Goal: Transaction & Acquisition: Obtain resource

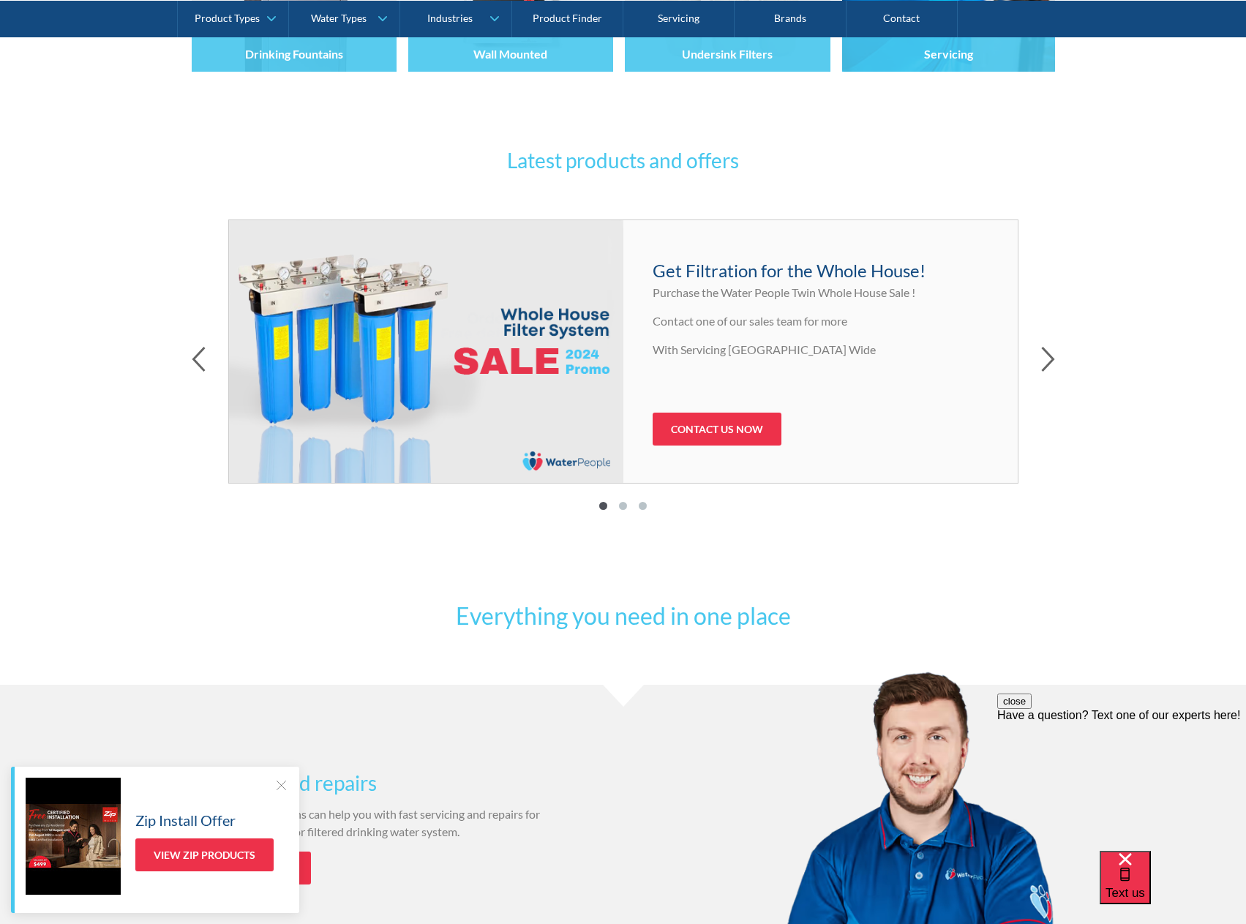
scroll to position [585, 0]
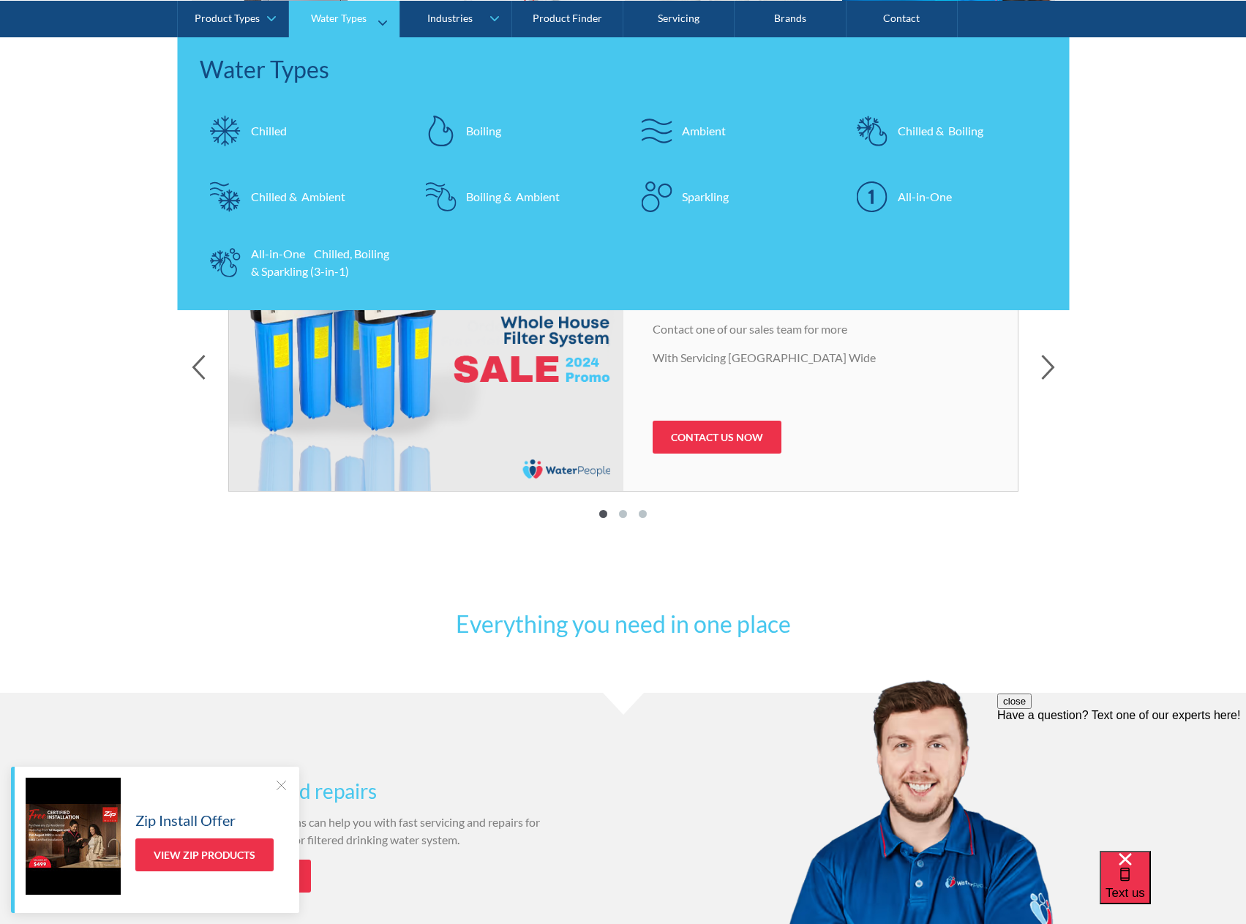
click at [691, 193] on div "Sparkling" at bounding box center [705, 196] width 47 height 18
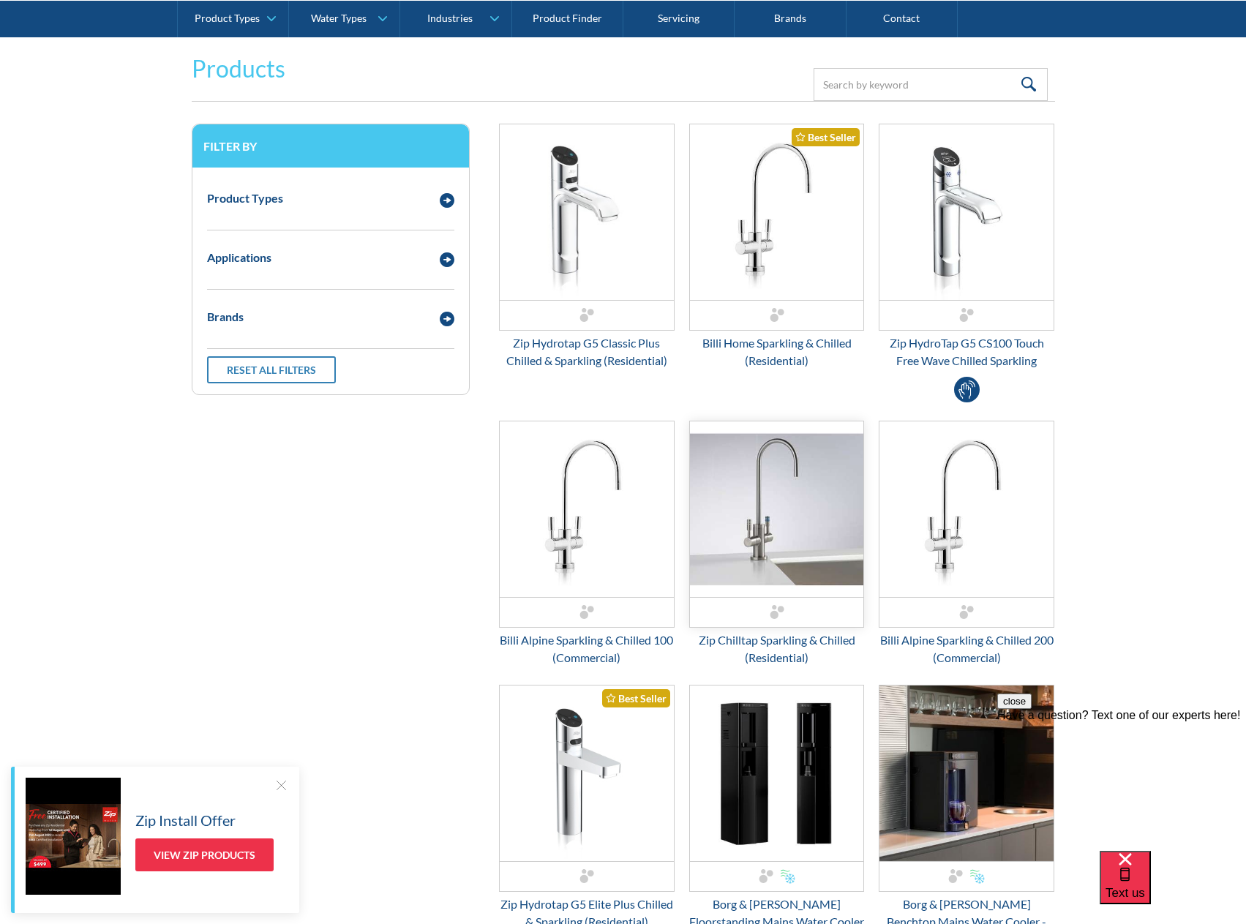
scroll to position [73, 0]
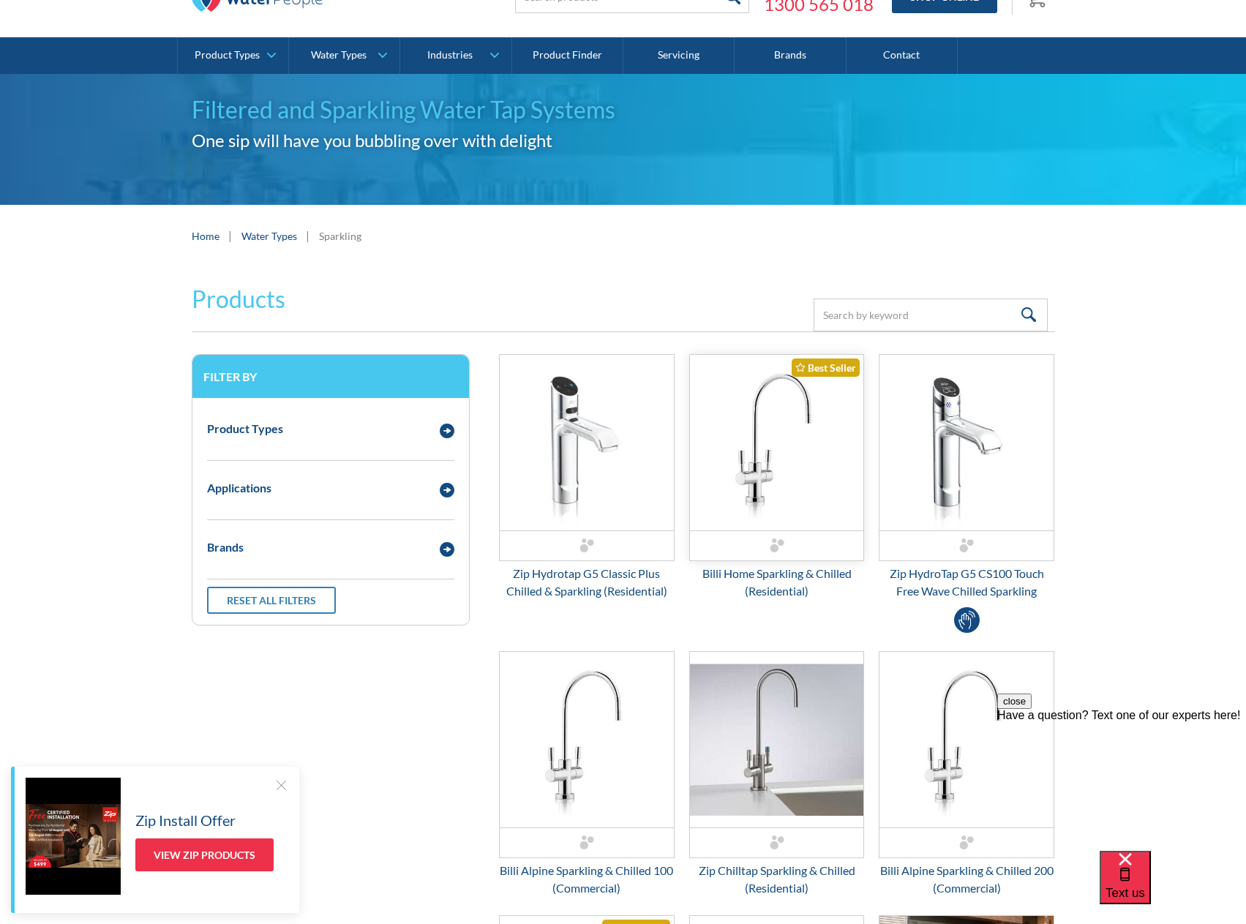
click at [784, 486] on img "Email Form 3" at bounding box center [777, 443] width 174 height 176
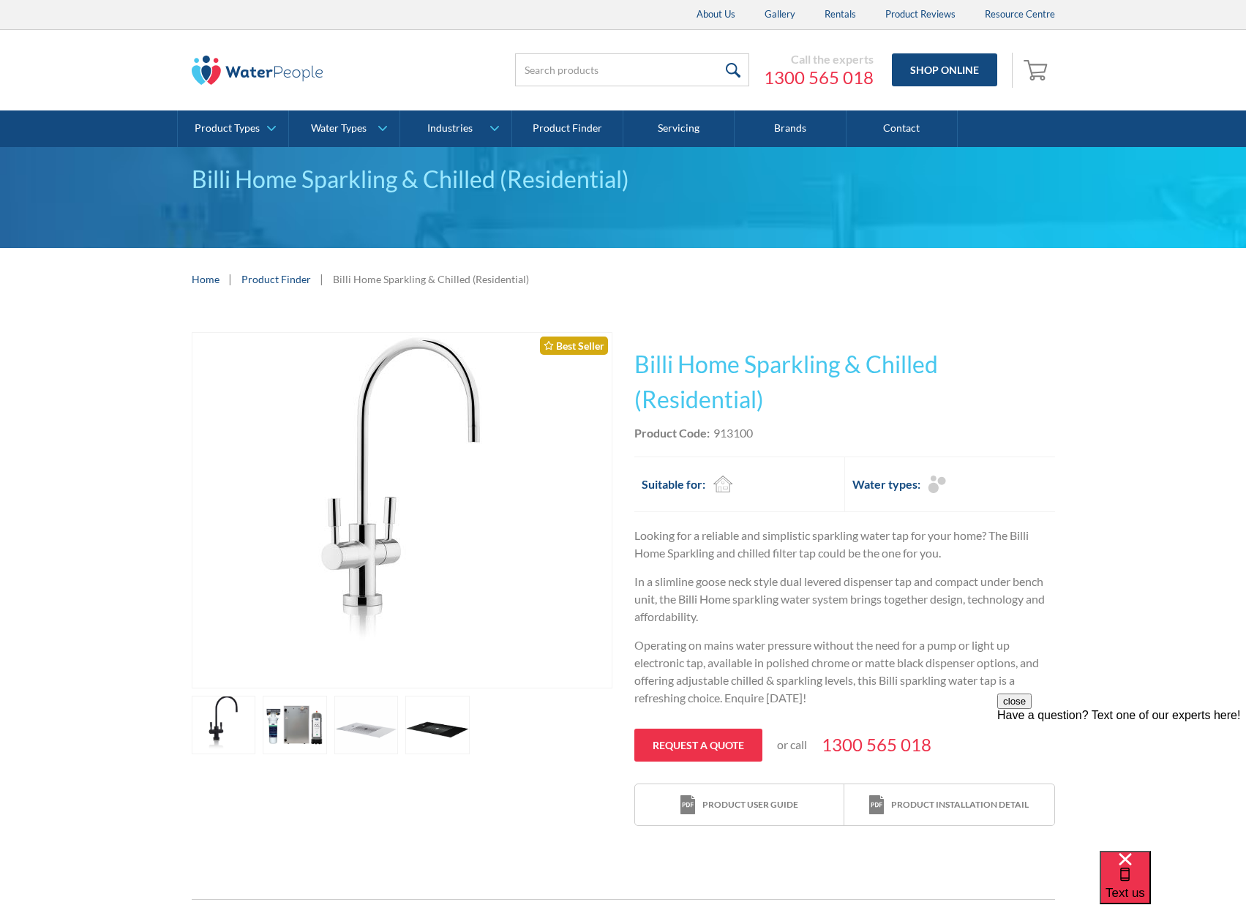
click at [256, 727] on link "open lightbox" at bounding box center [224, 725] width 64 height 59
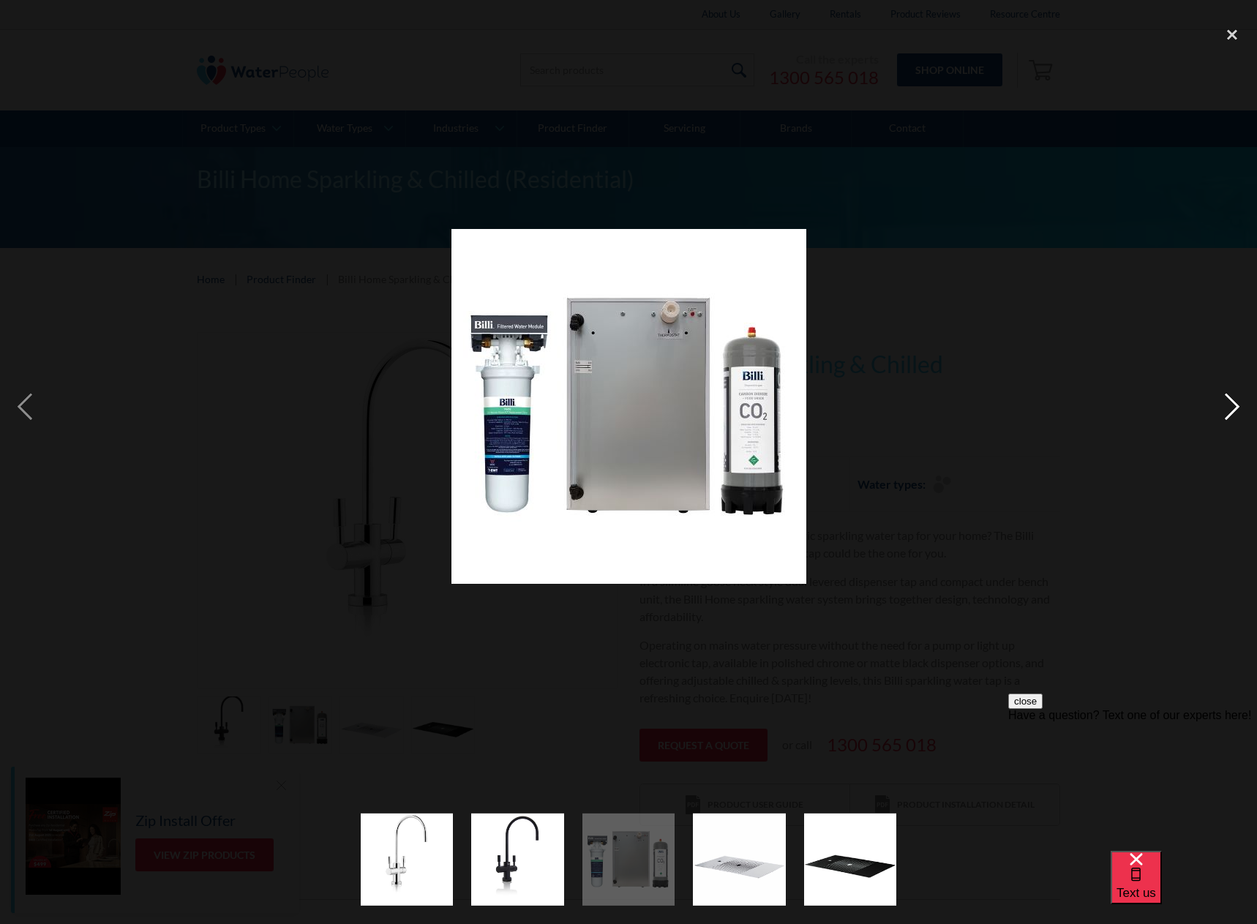
click at [1227, 401] on div "next image" at bounding box center [1232, 406] width 50 height 776
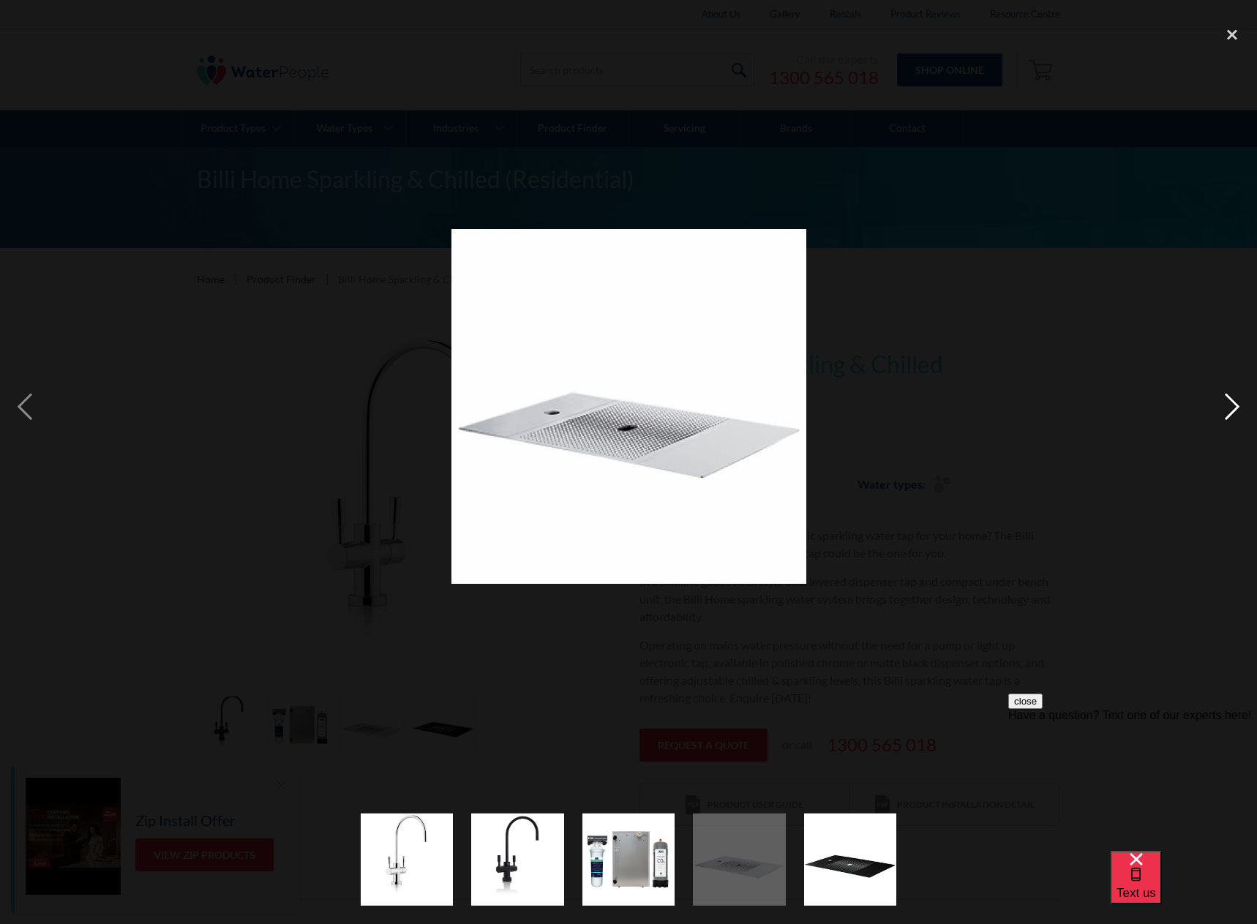
click at [1227, 401] on div "next image" at bounding box center [1232, 406] width 50 height 776
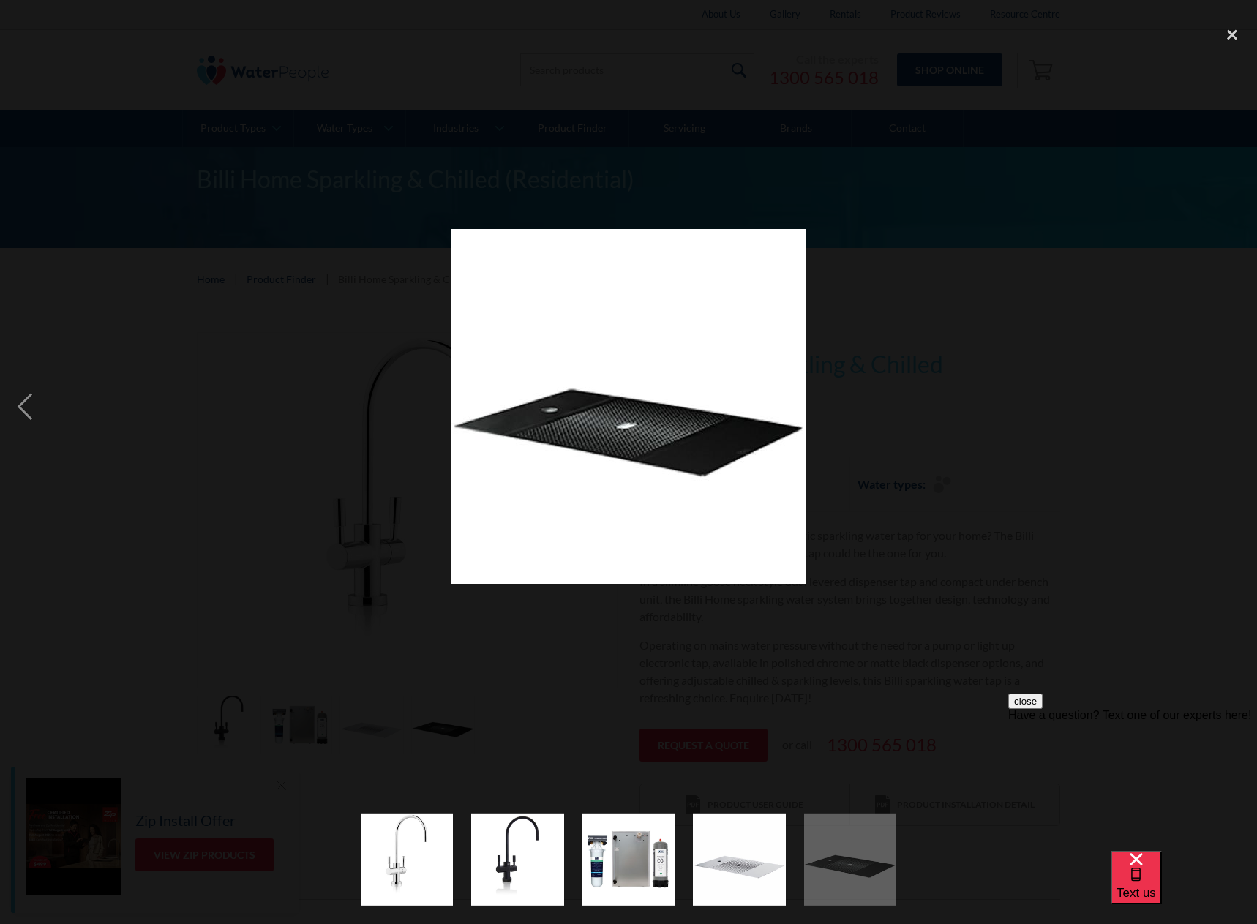
click at [1227, 401] on div "next image" at bounding box center [1232, 406] width 50 height 776
click at [1239, 30] on div "close lightbox" at bounding box center [1232, 34] width 50 height 32
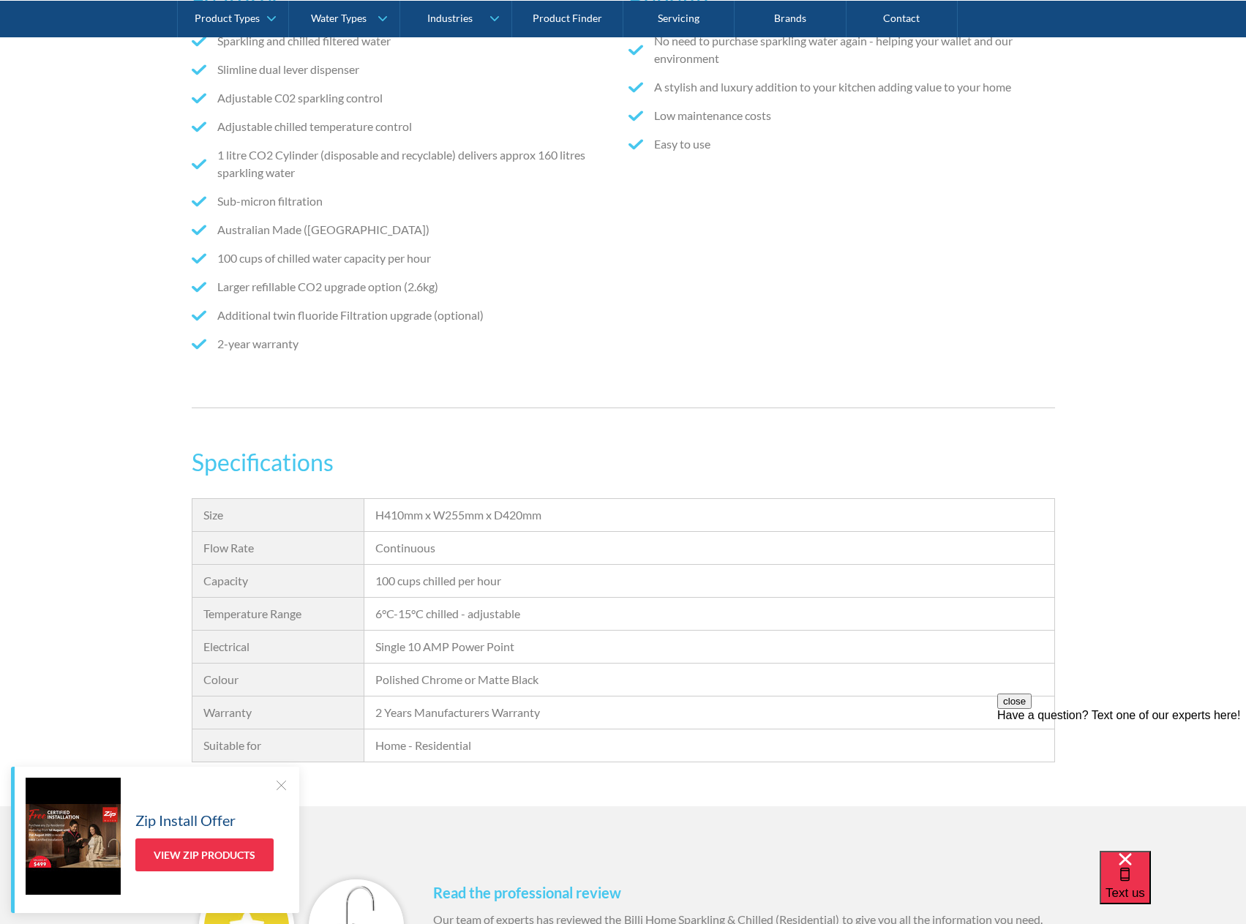
scroll to position [1024, 0]
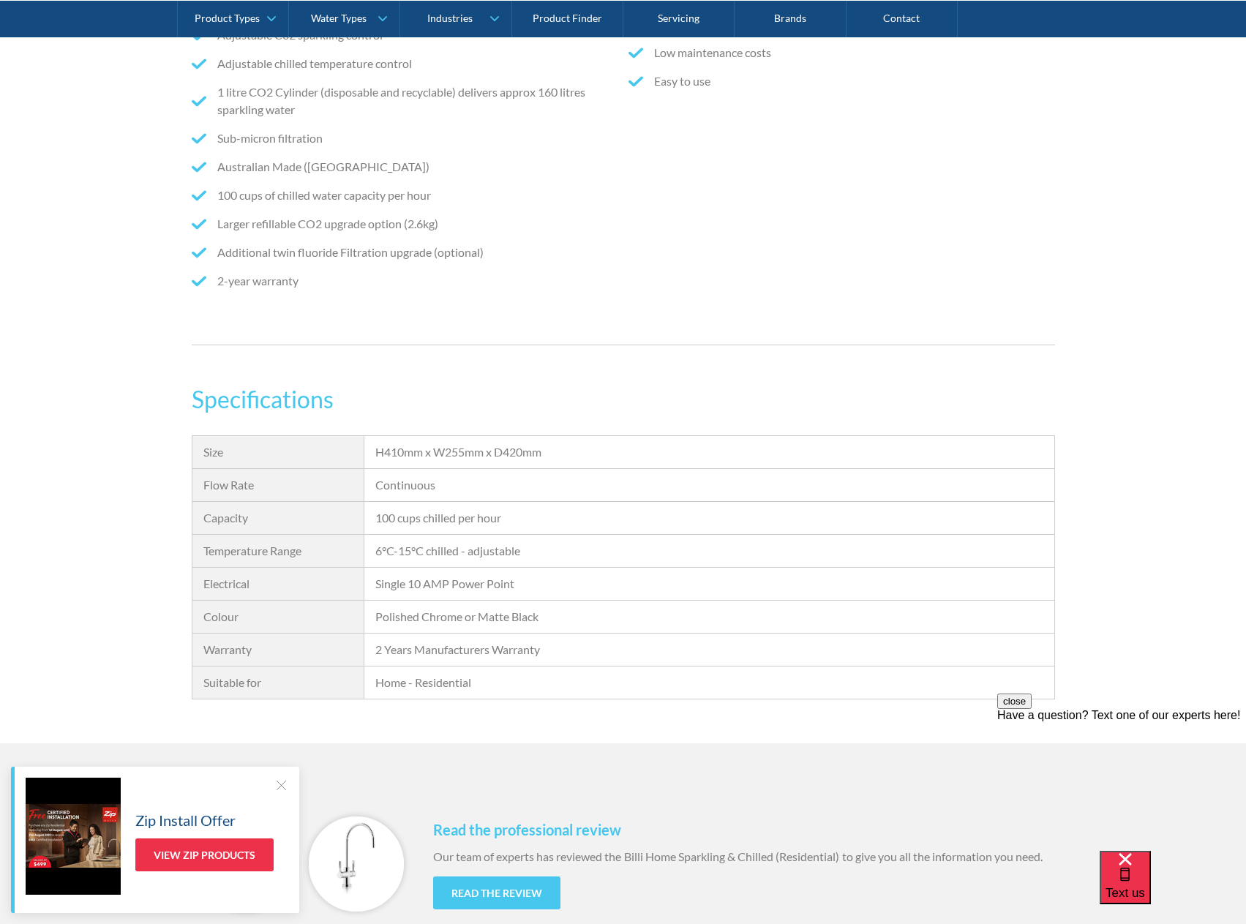
click at [1127, 252] on div "Features Sparkling and chilled filtered water Slimline dual lever dispenser Adj…" at bounding box center [623, 110] width 1246 height 514
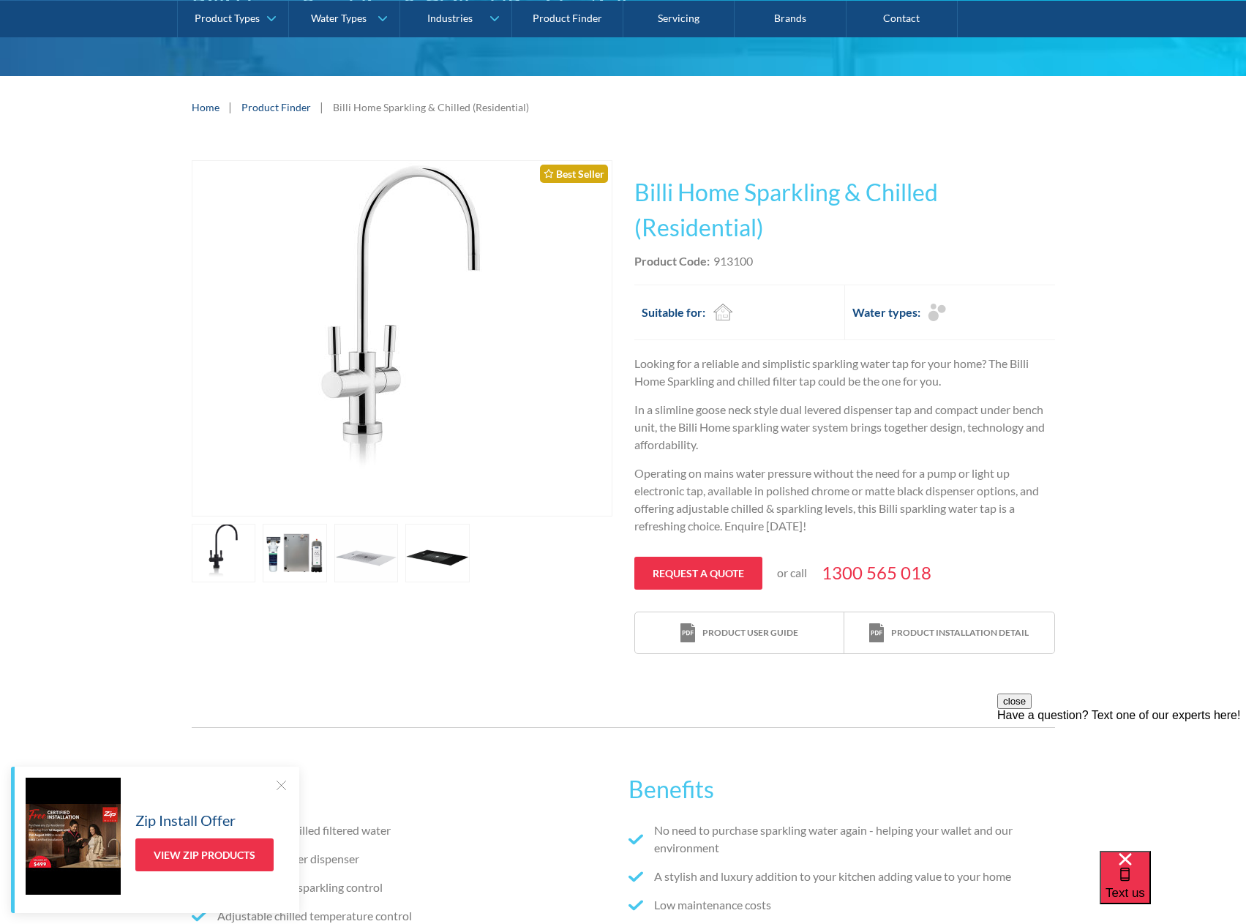
scroll to position [146, 0]
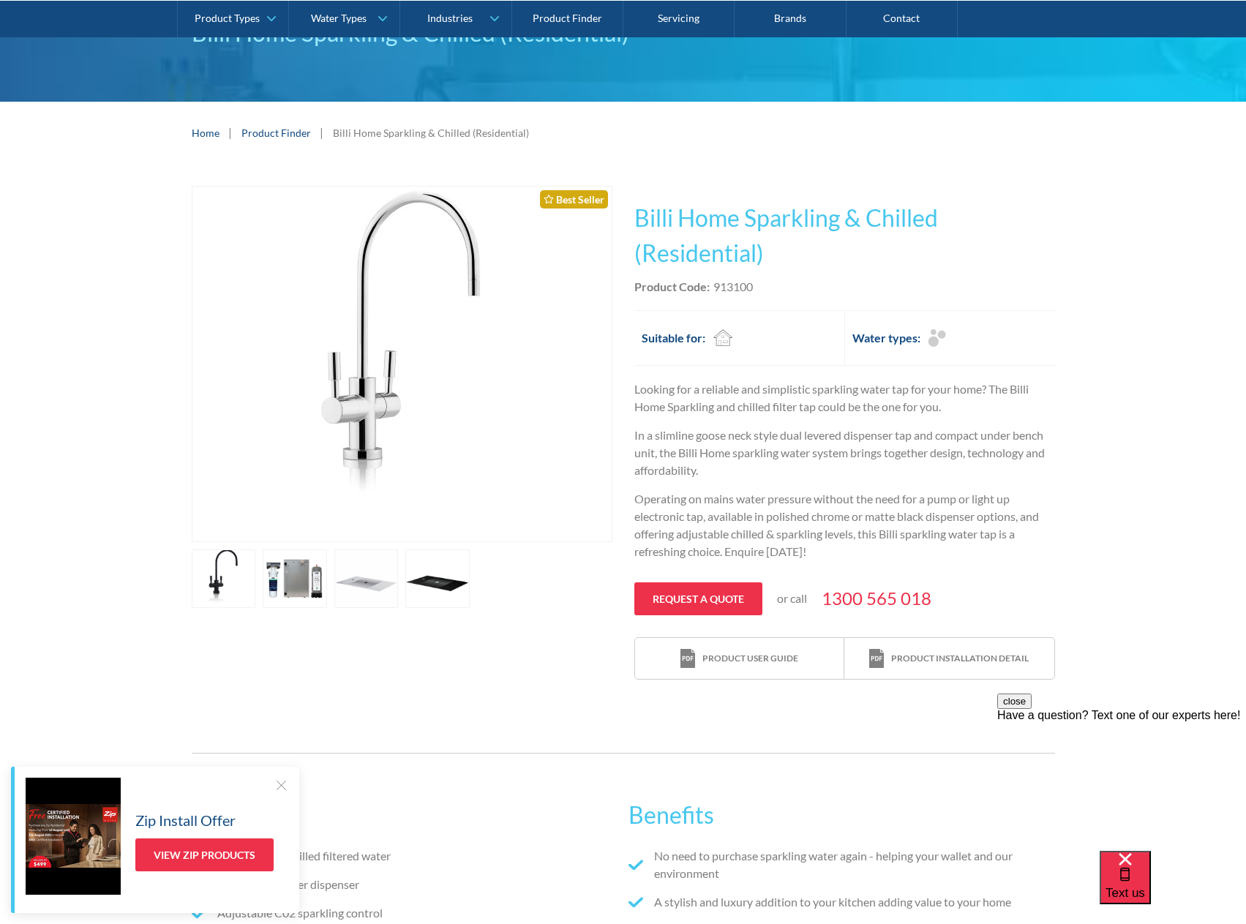
click at [226, 575] on link "open lightbox" at bounding box center [224, 578] width 64 height 59
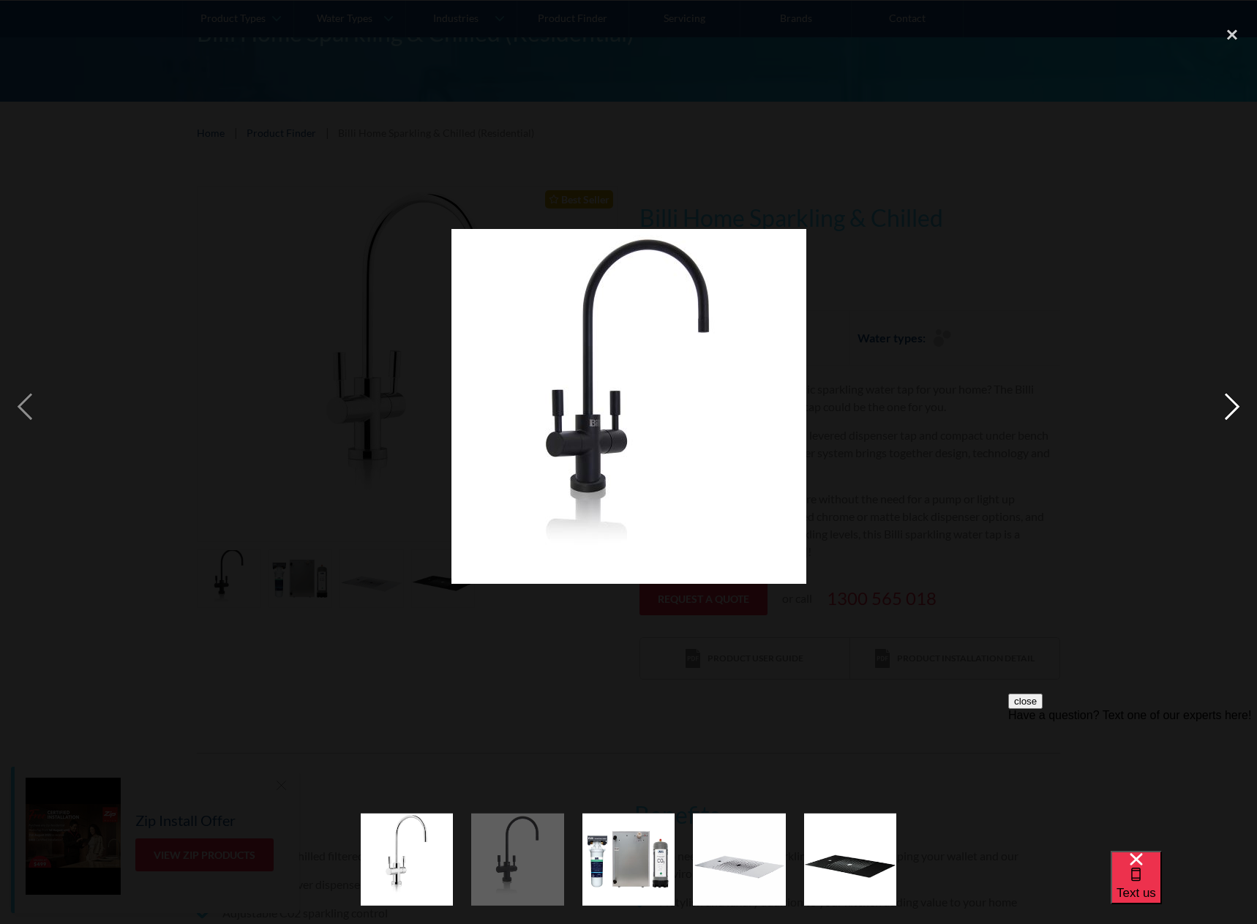
click at [1223, 413] on div "next image" at bounding box center [1232, 406] width 50 height 776
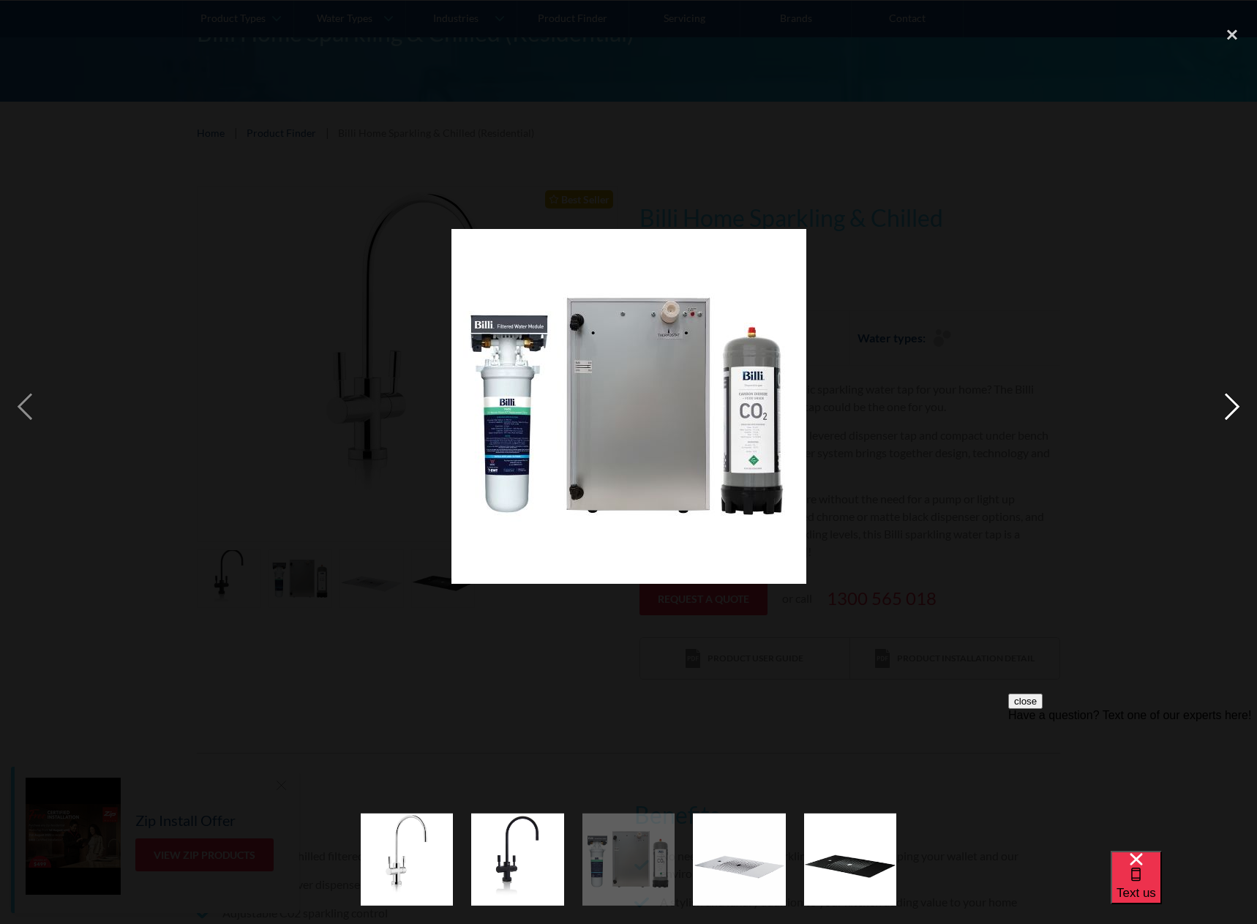
click at [1216, 414] on div "next image" at bounding box center [1232, 406] width 50 height 776
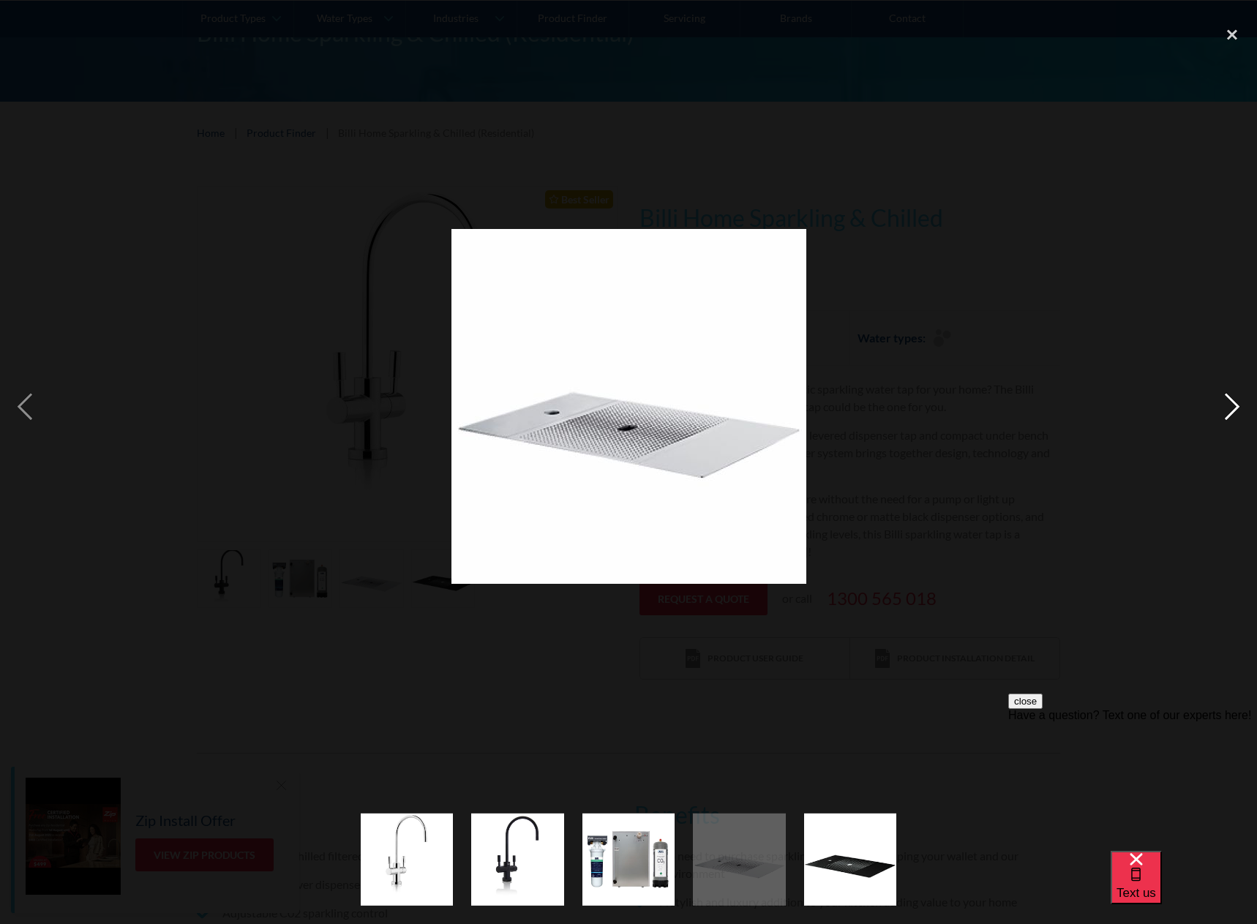
click at [1216, 414] on div "next image" at bounding box center [1232, 406] width 50 height 776
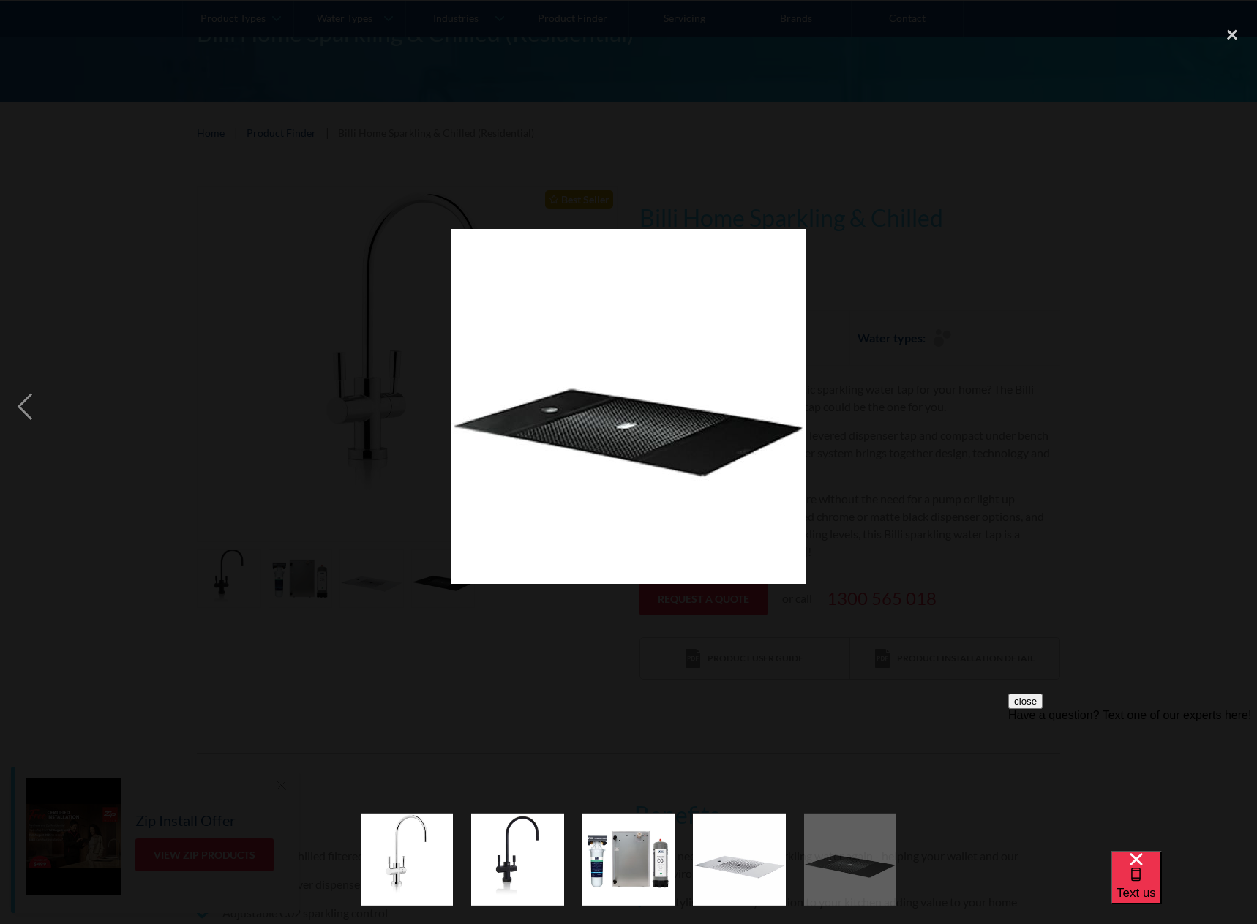
click at [1216, 414] on div "next image" at bounding box center [1232, 406] width 50 height 776
click at [1204, 472] on div at bounding box center [628, 406] width 1257 height 776
click at [1225, 36] on div "close lightbox" at bounding box center [1232, 34] width 50 height 32
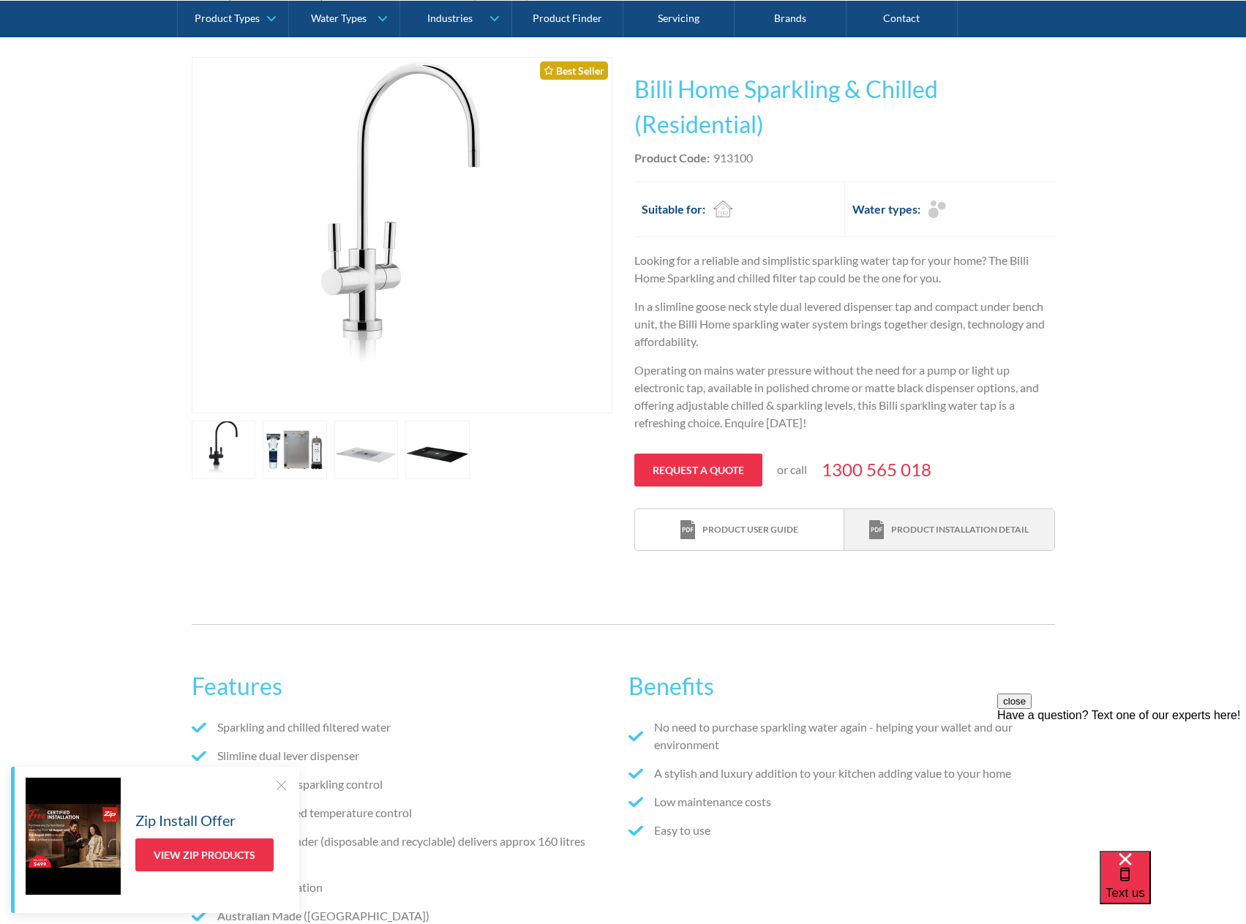
scroll to position [293, 0]
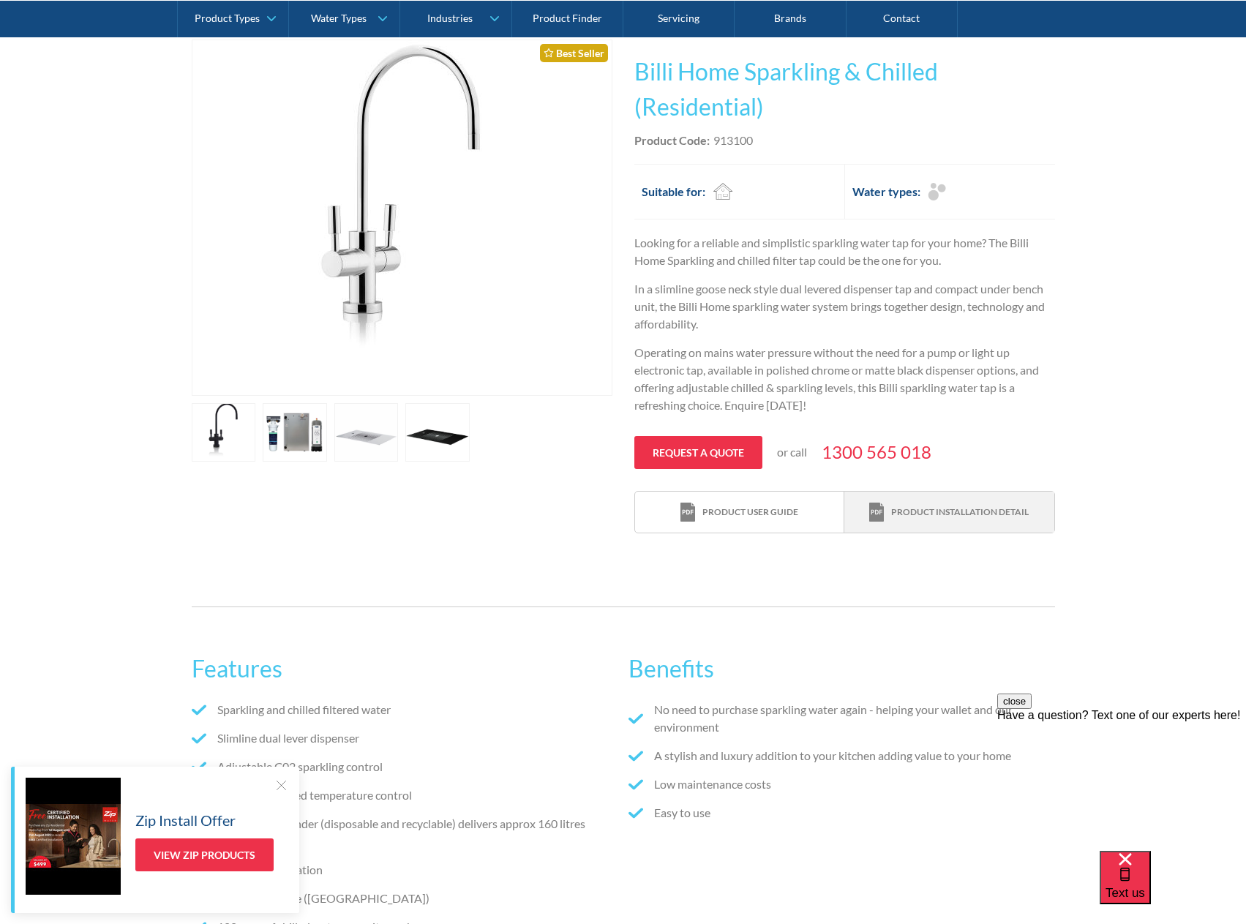
click at [940, 508] on div "Product installation detail" at bounding box center [960, 512] width 138 height 13
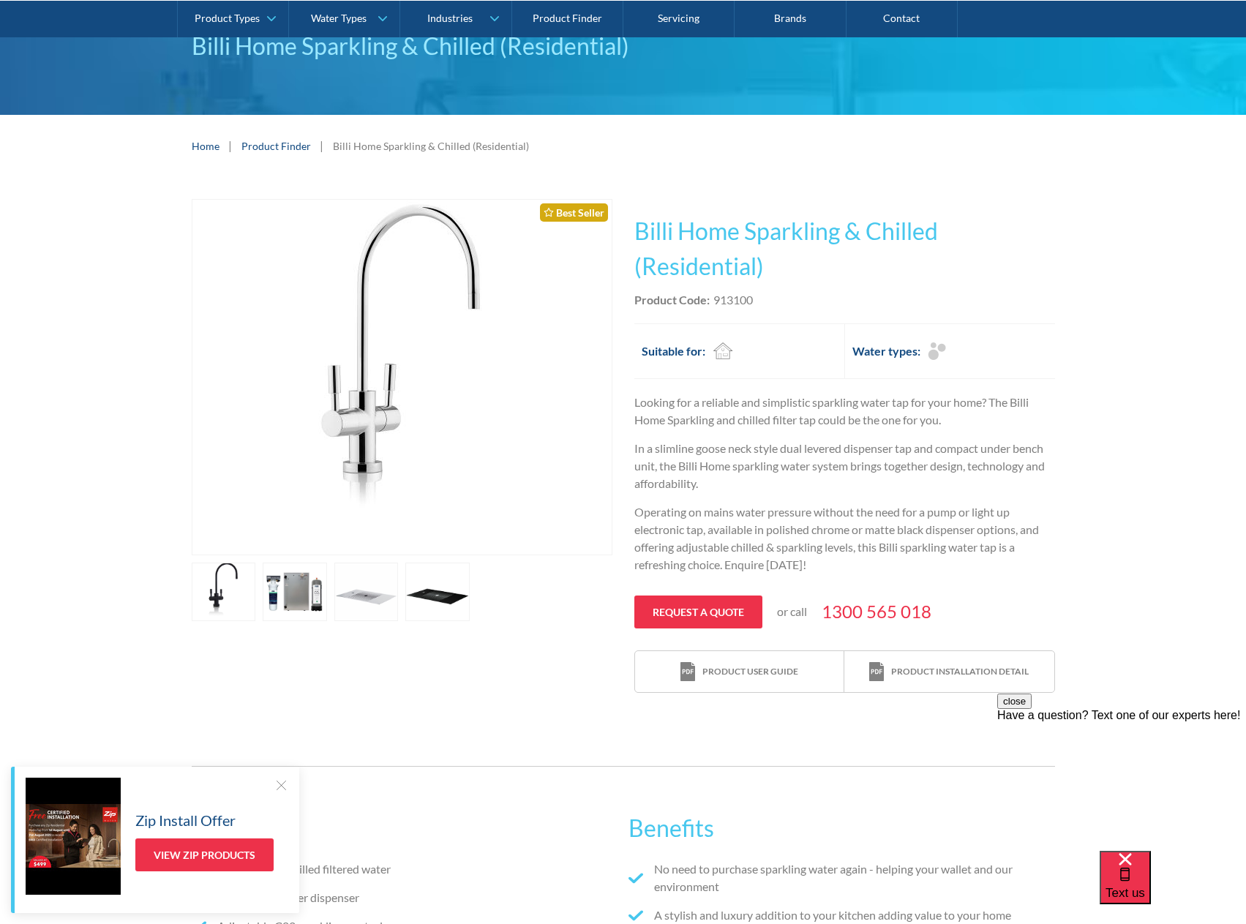
scroll to position [0, 0]
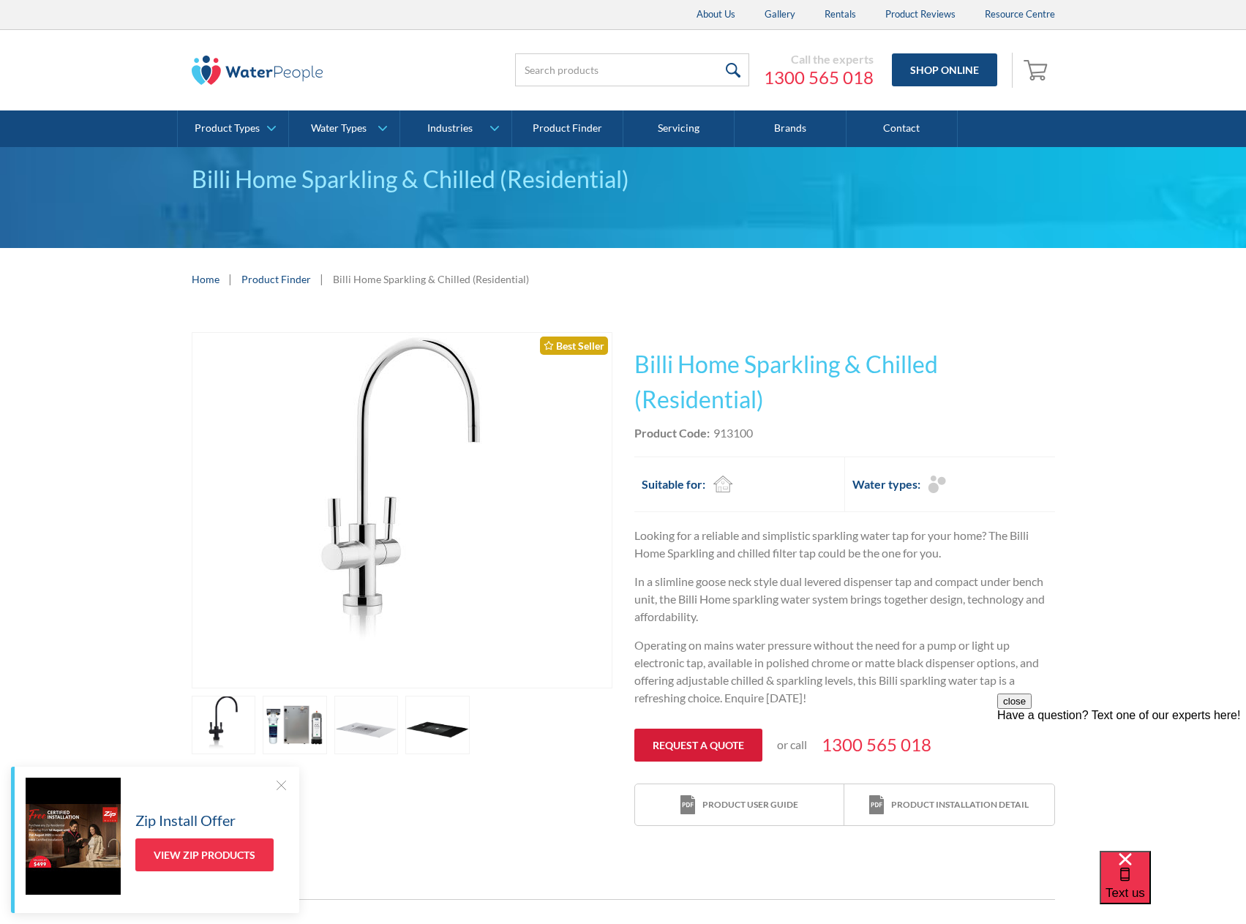
click at [702, 748] on link "Request a quote" at bounding box center [698, 745] width 128 height 33
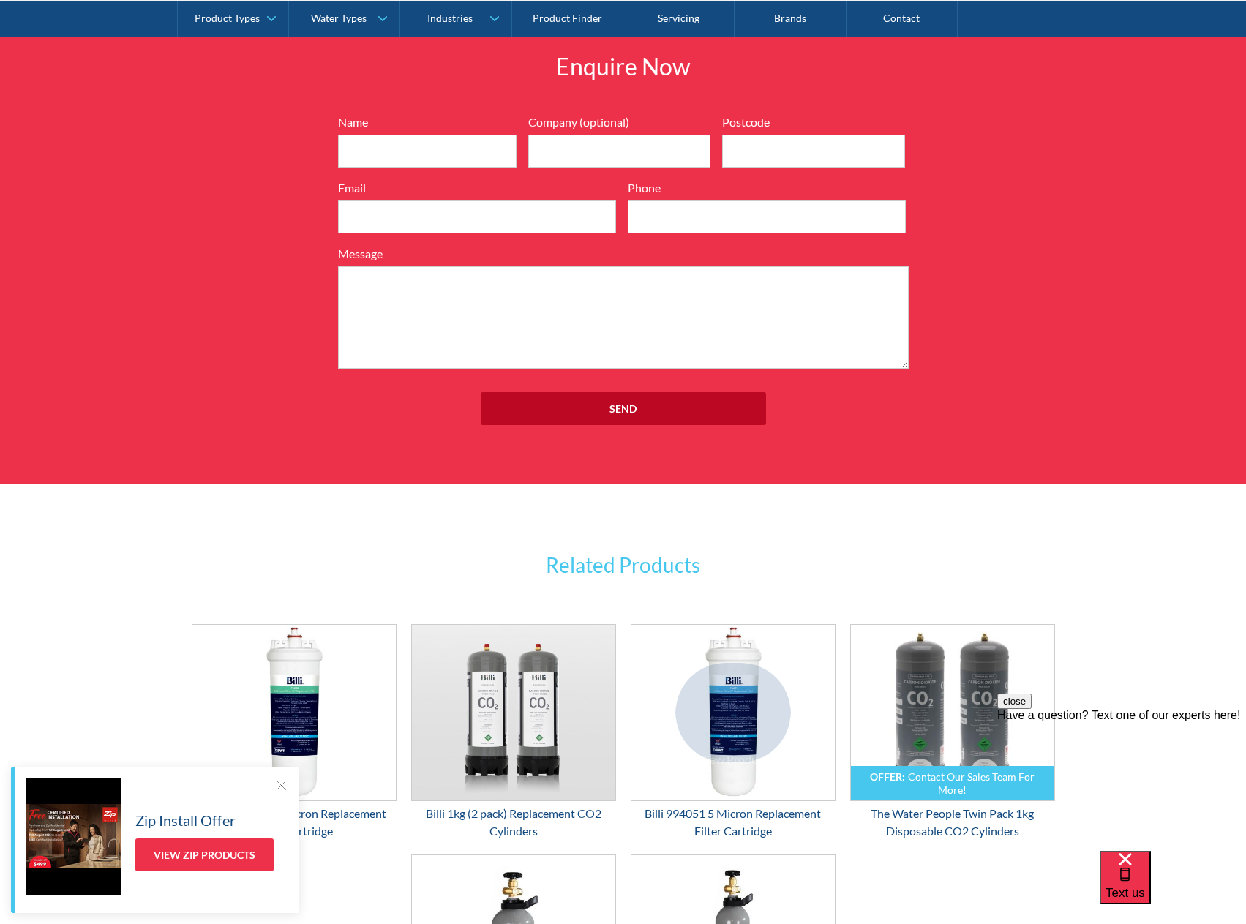
scroll to position [2009, 0]
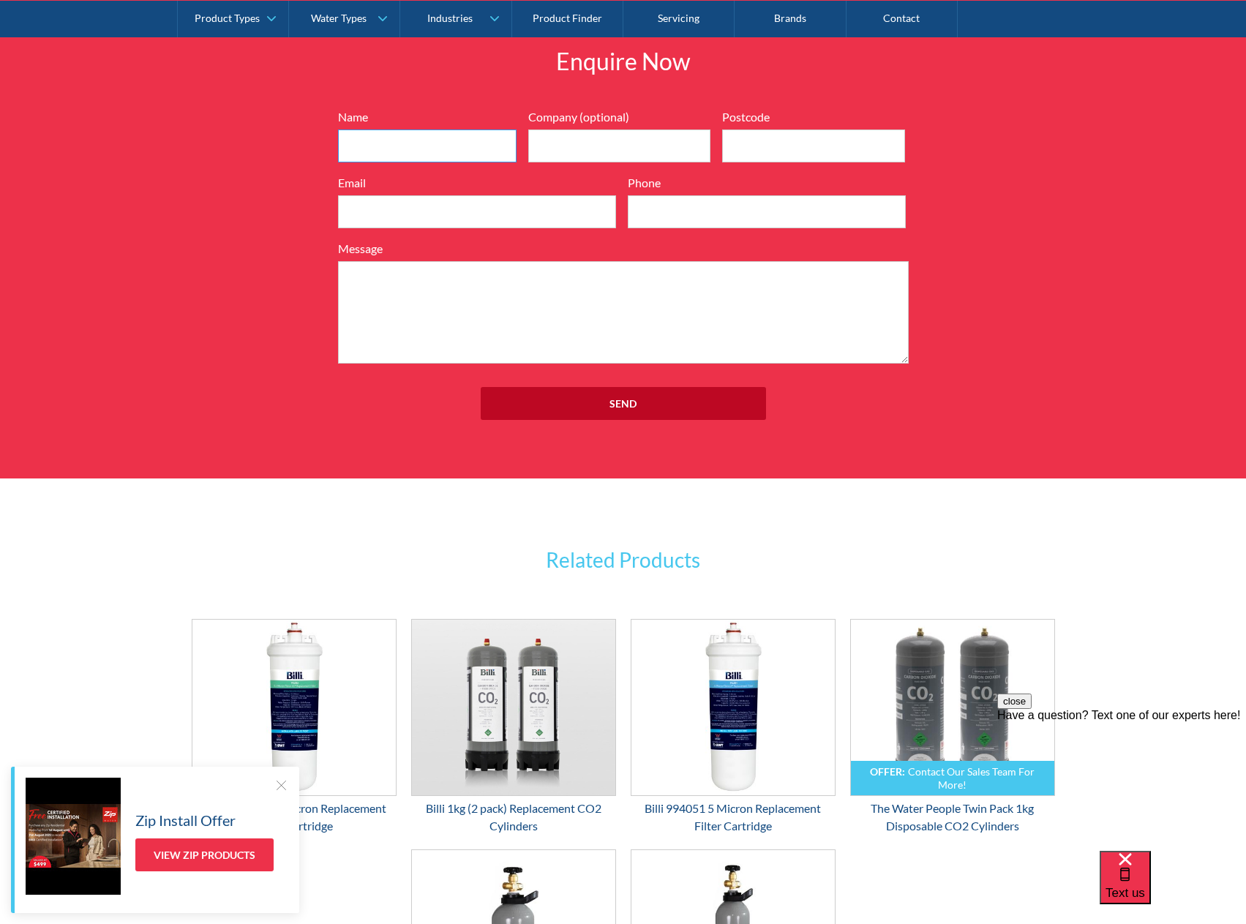
click at [397, 138] on input "Name" at bounding box center [427, 145] width 179 height 33
type input "Brent"
type input "3188"
click at [441, 207] on input "Email" at bounding box center [477, 211] width 278 height 33
type input "jacobsleahy@iinet.com.au"
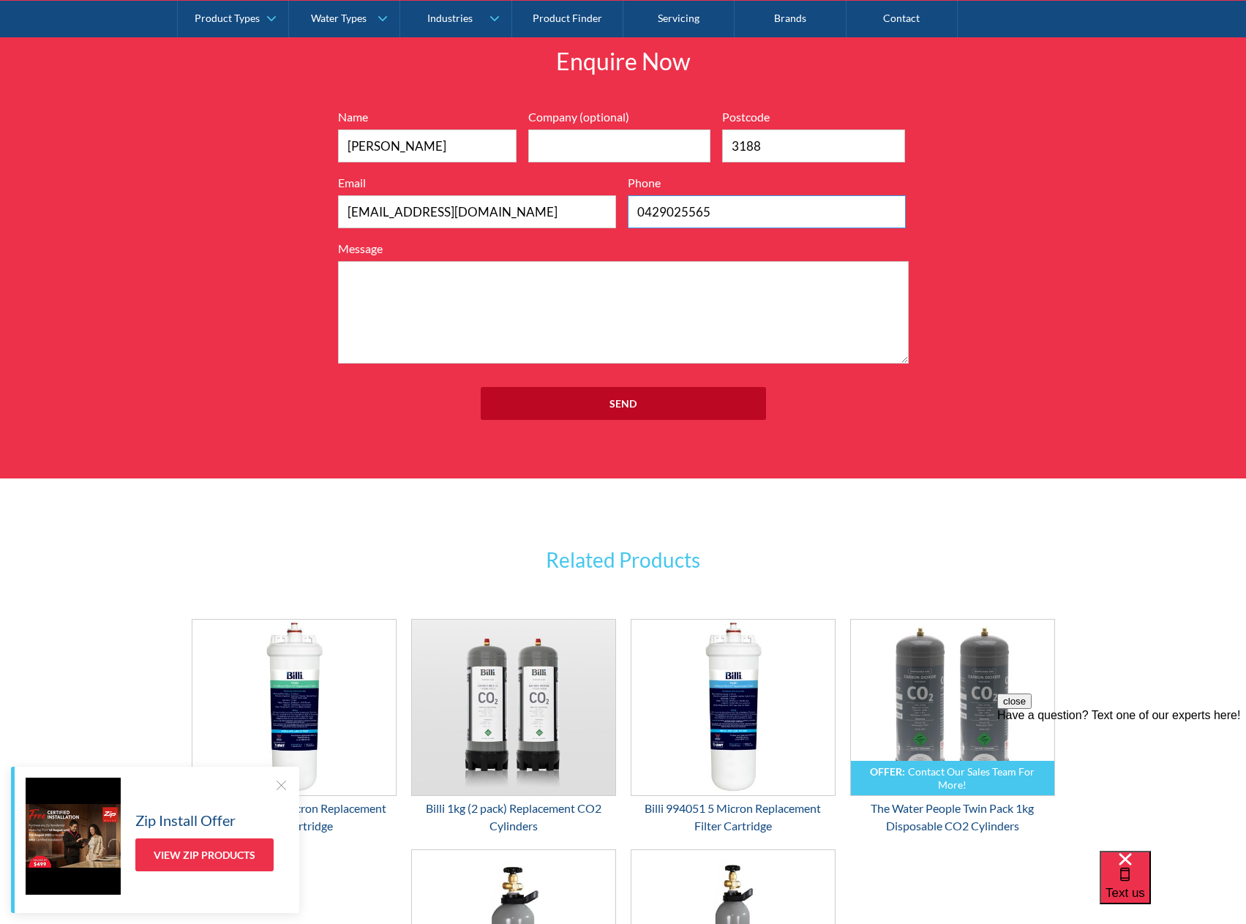
type input "0429025565"
click at [589, 287] on textarea "Message" at bounding box center [623, 312] width 571 height 102
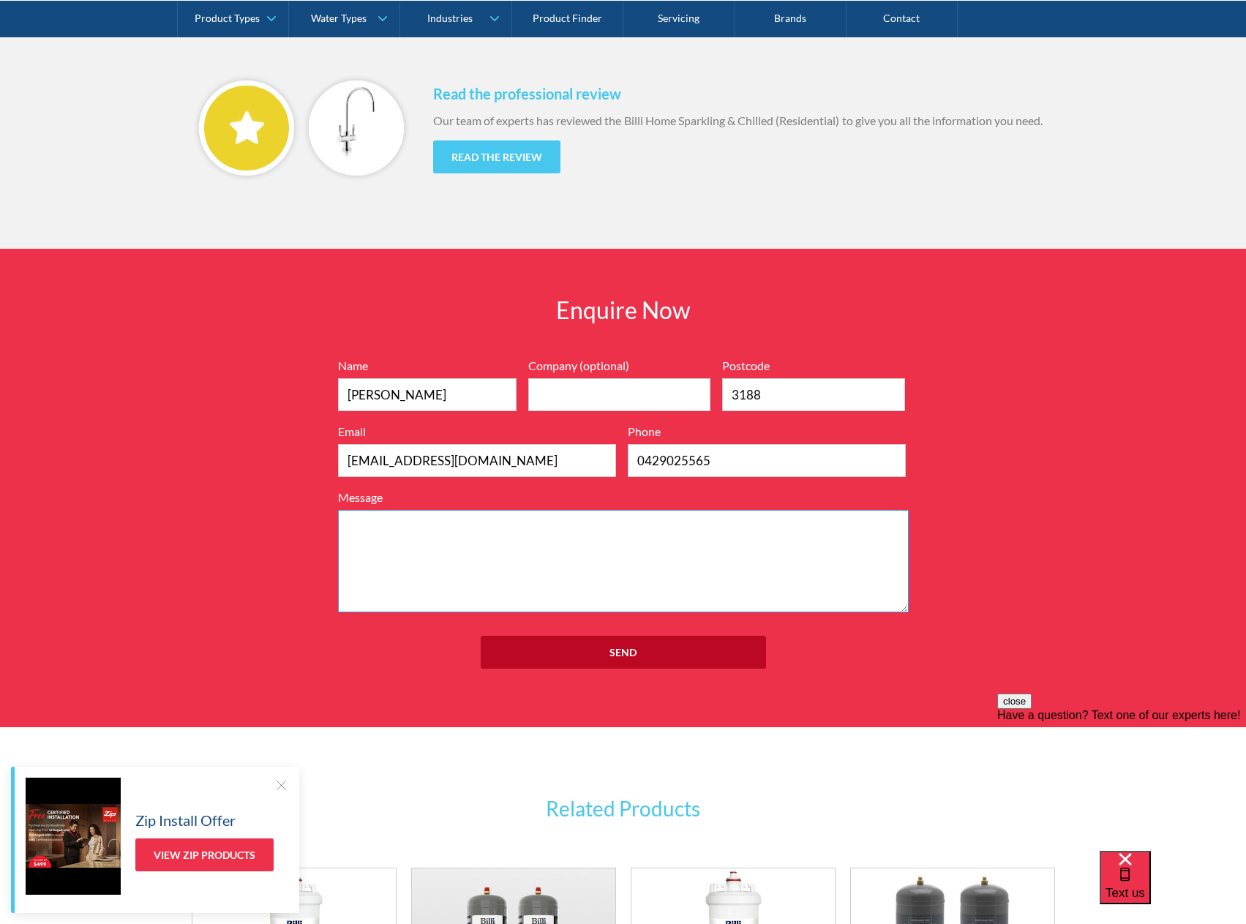
scroll to position [1716, 0]
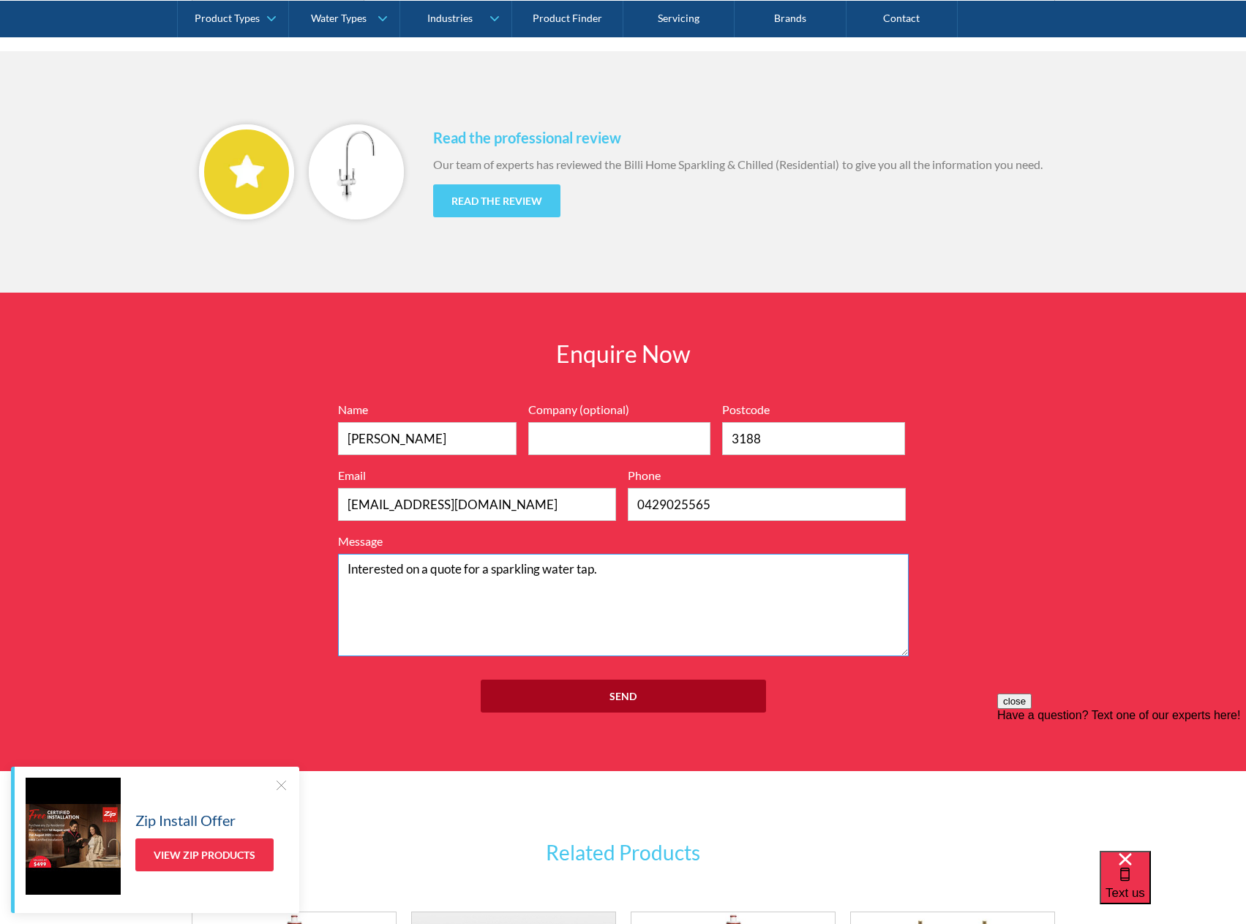
type textarea "Interested on a quote for a sparkling water tap."
click at [610, 689] on input "Send" at bounding box center [623, 696] width 285 height 33
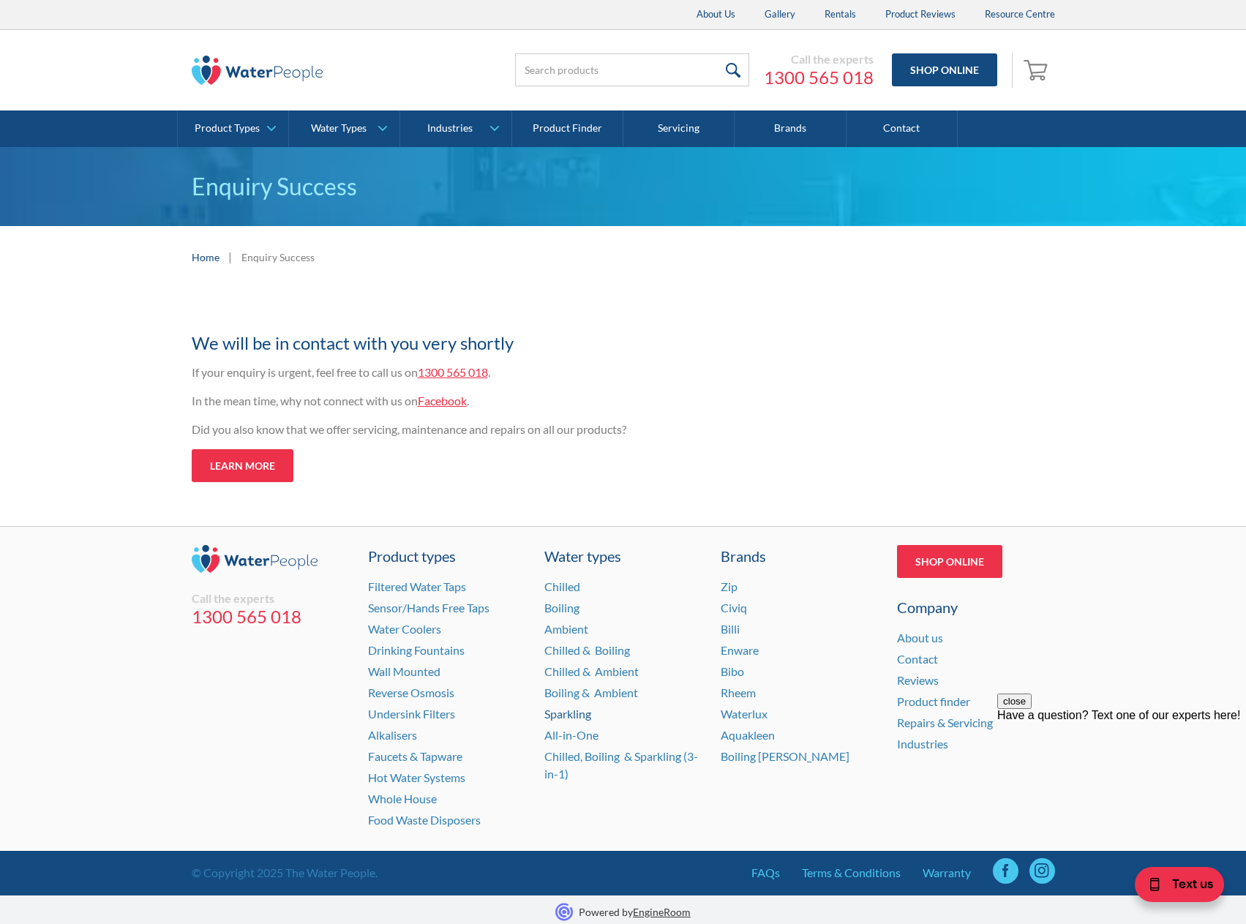
click at [573, 717] on link "Sparkling" at bounding box center [567, 714] width 47 height 14
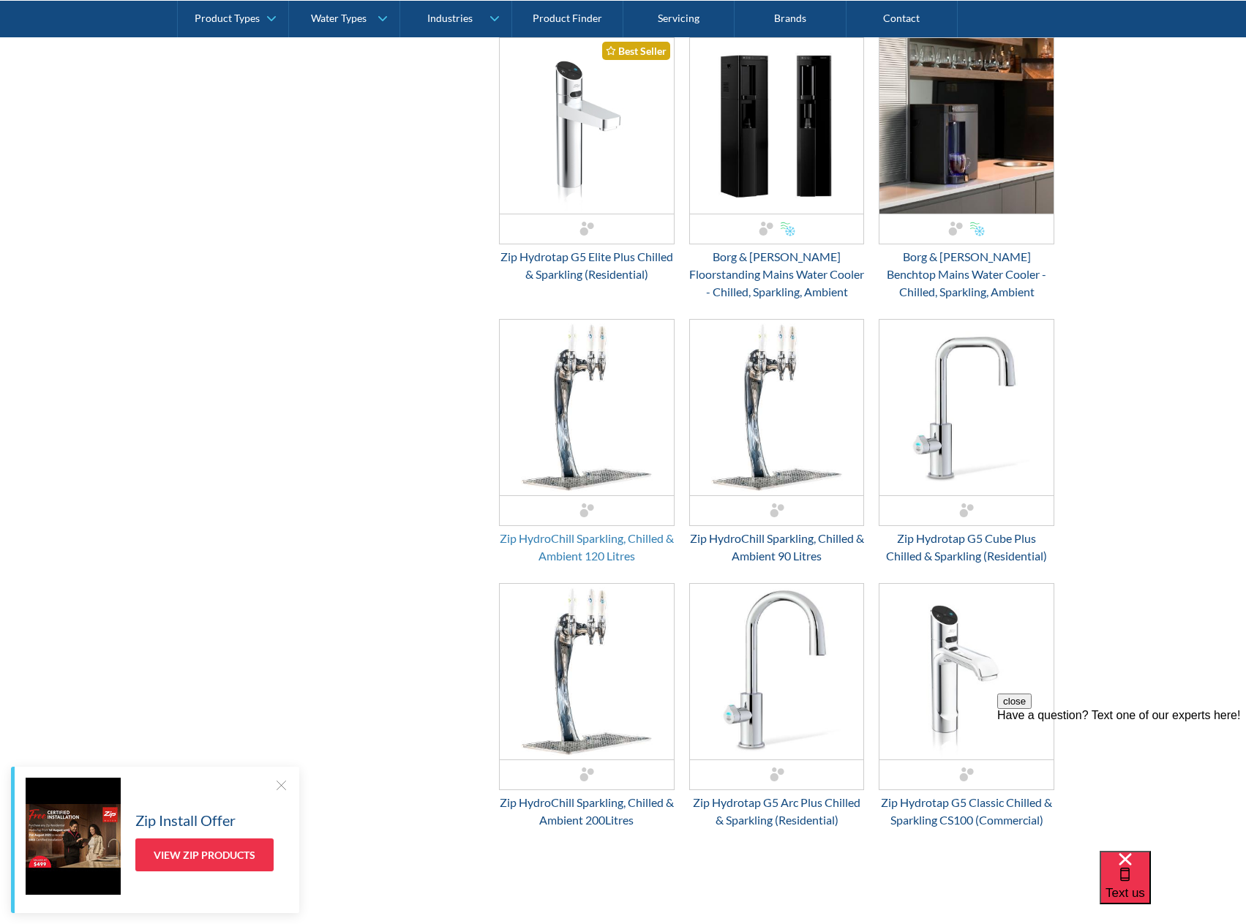
scroll to position [1024, 0]
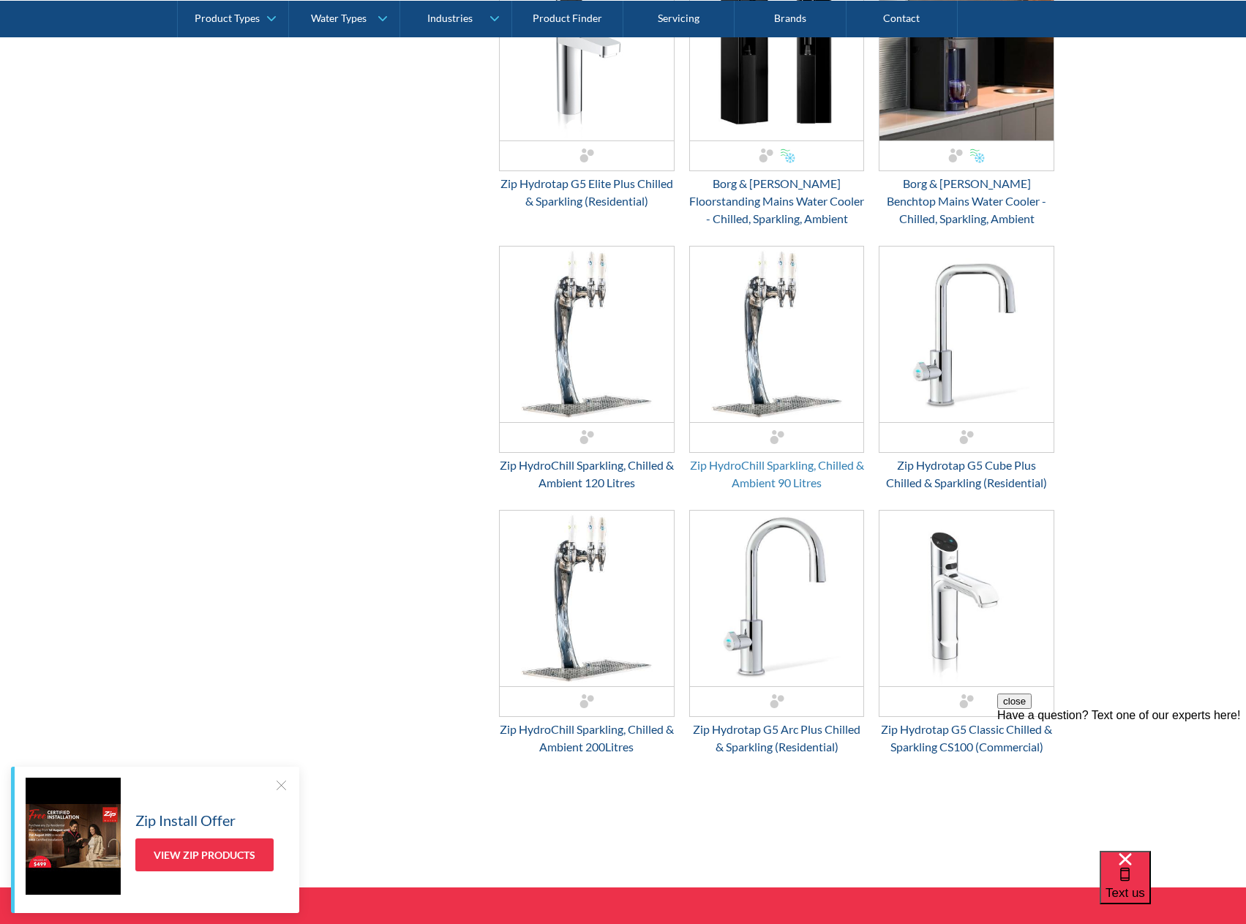
click at [804, 470] on div "Zip HydroChill Sparkling, Chilled & Ambient 90 Litres" at bounding box center [777, 474] width 176 height 35
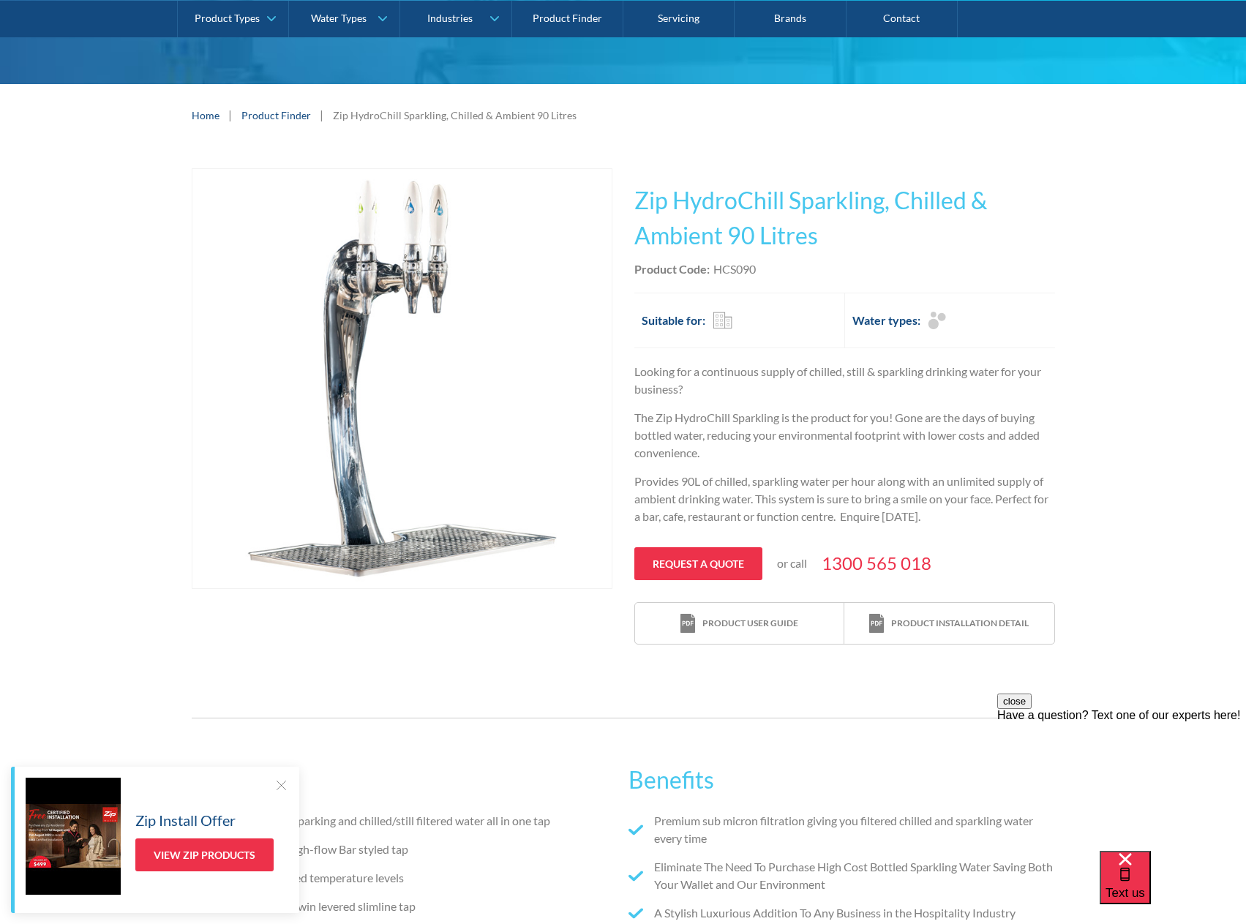
scroll to position [141, 0]
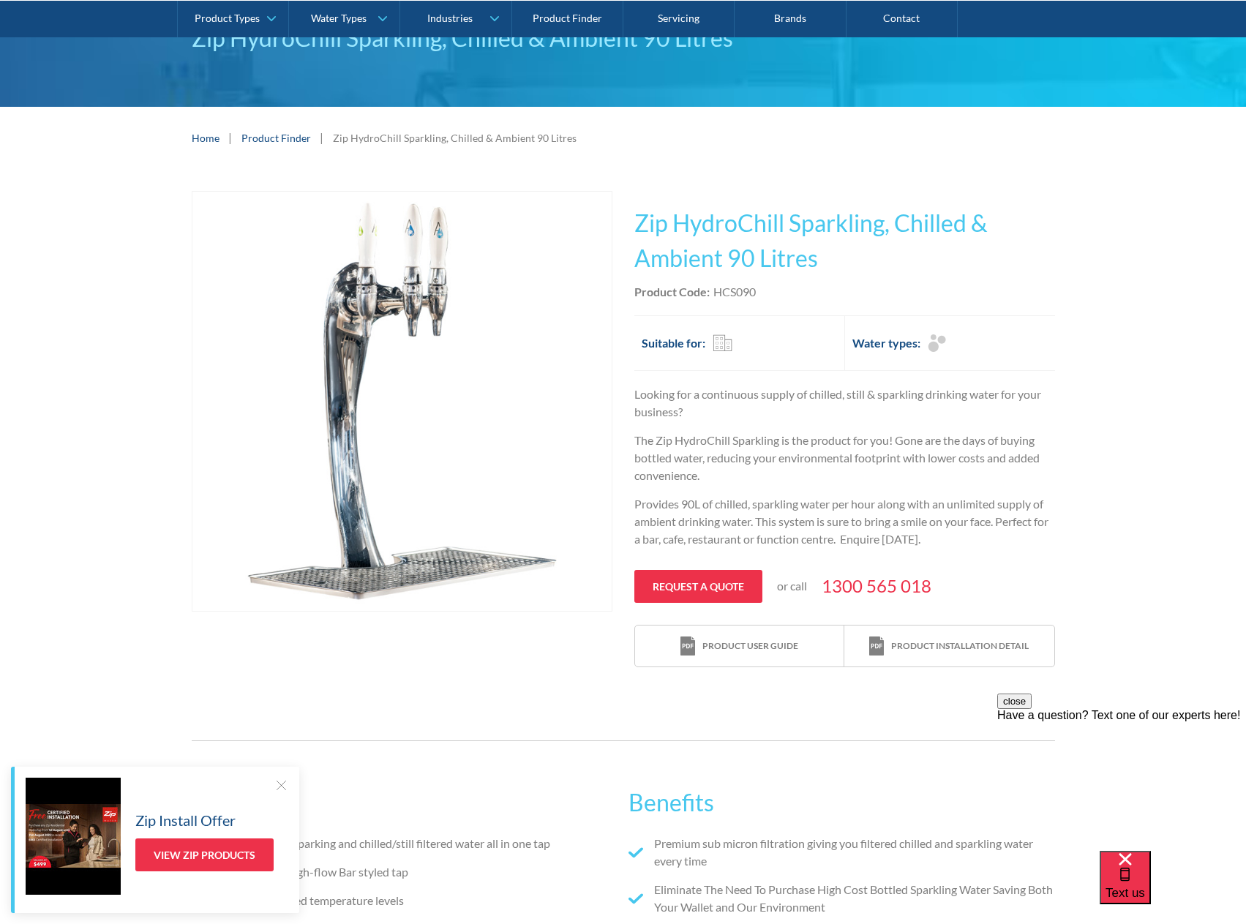
click at [667, 726] on div "Features Instant chilled/sparking and chilled/still filtered water all in one t…" at bounding box center [623, 923] width 1246 height 411
click at [715, 340] on div "Commercial" at bounding box center [723, 343] width 20 height 18
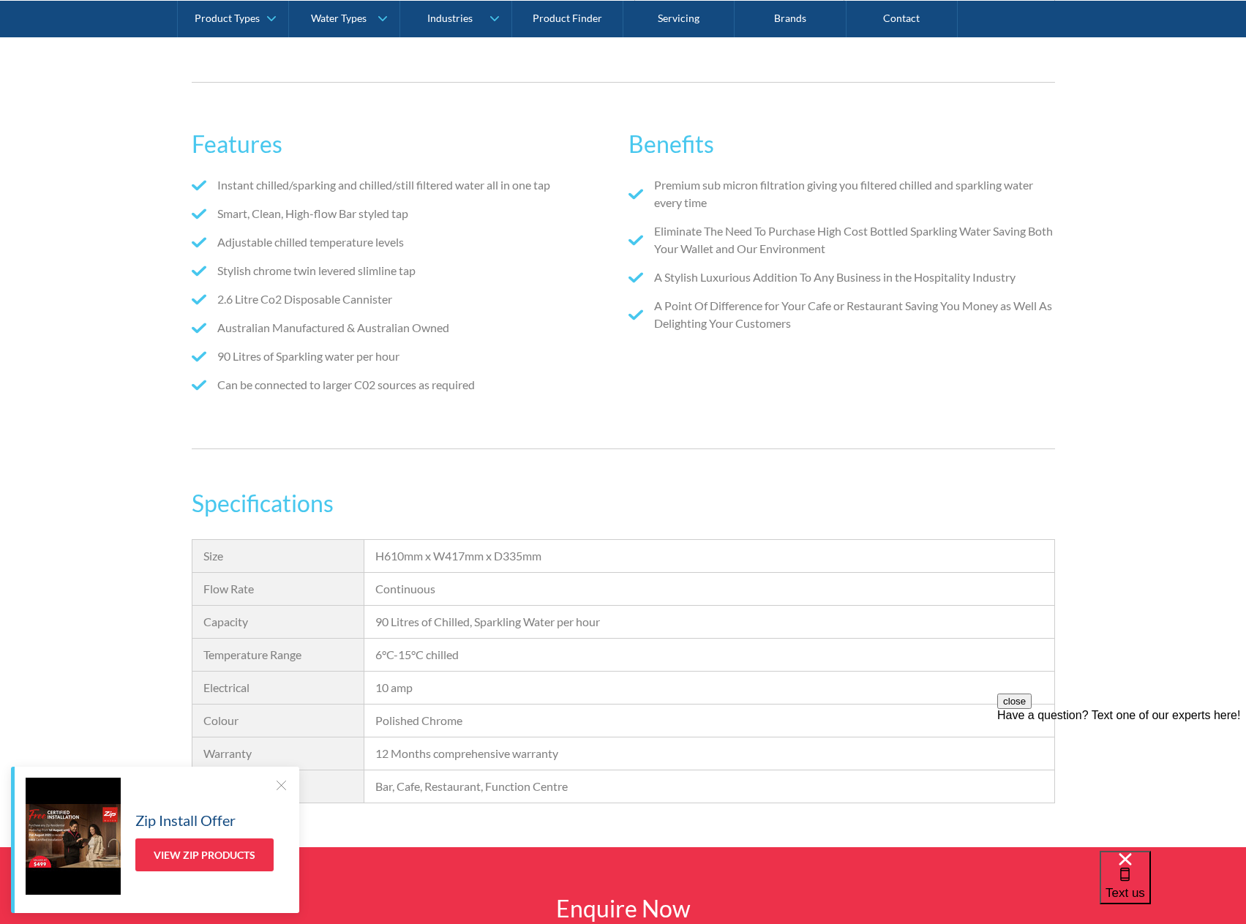
scroll to position [288, 0]
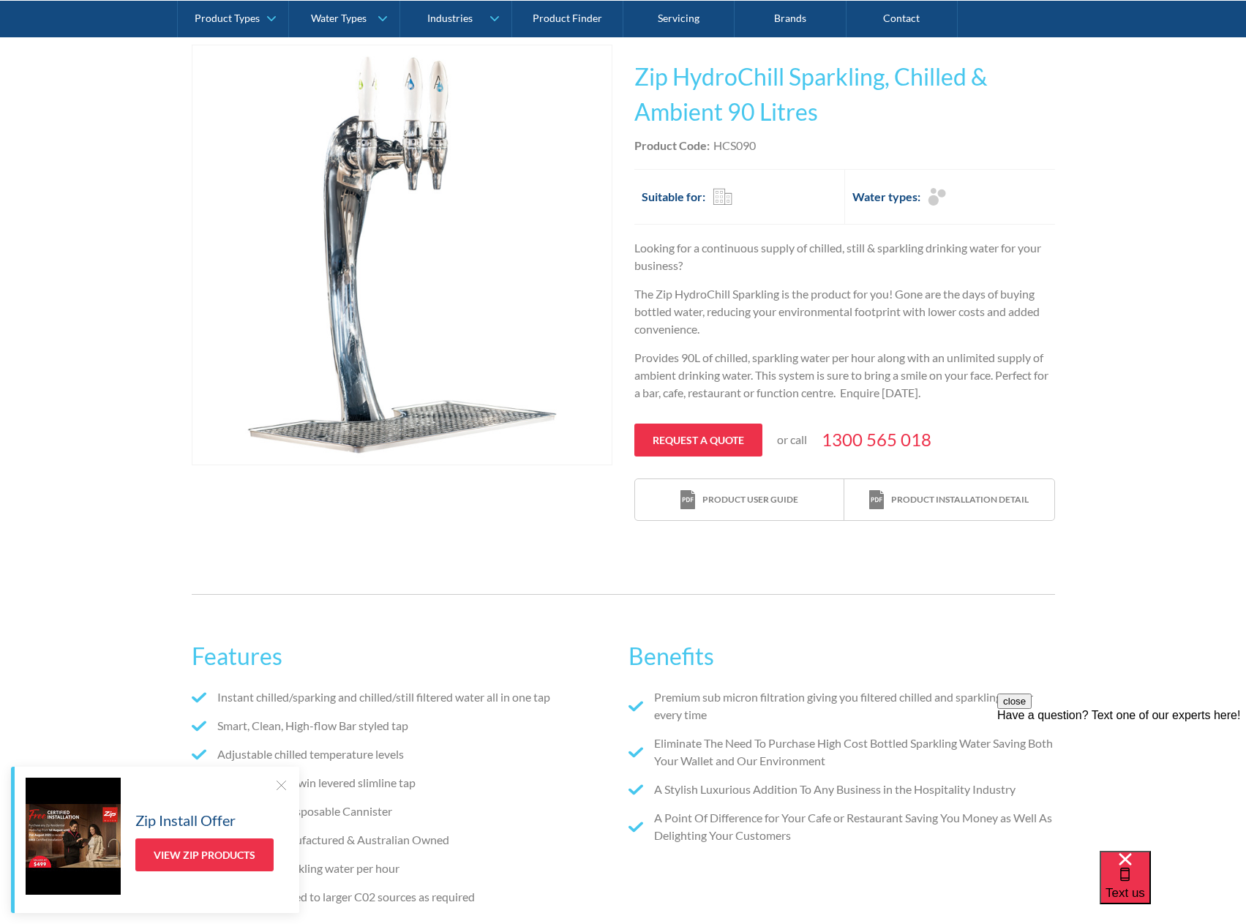
click at [282, 780] on div at bounding box center [281, 785] width 15 height 15
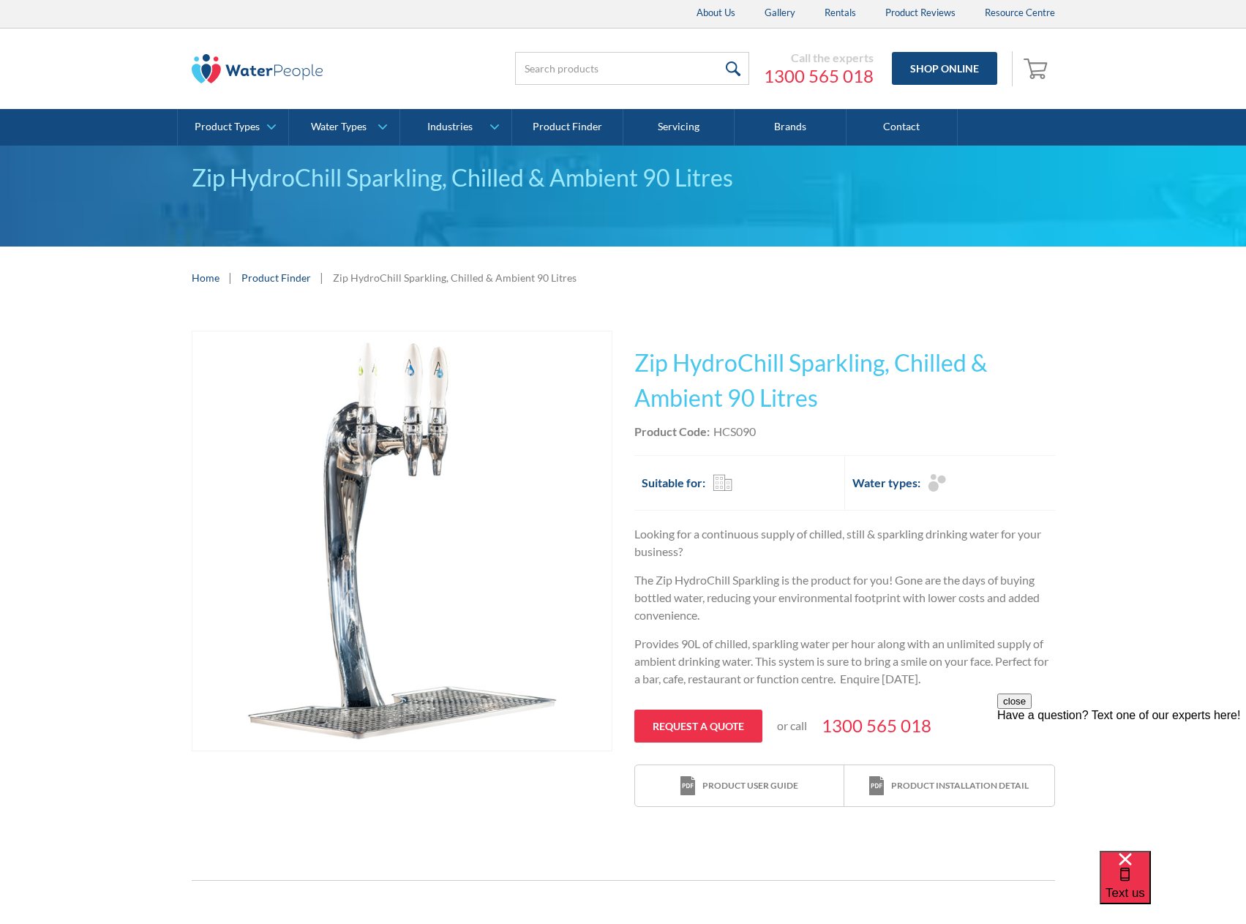
scroll to position [0, 0]
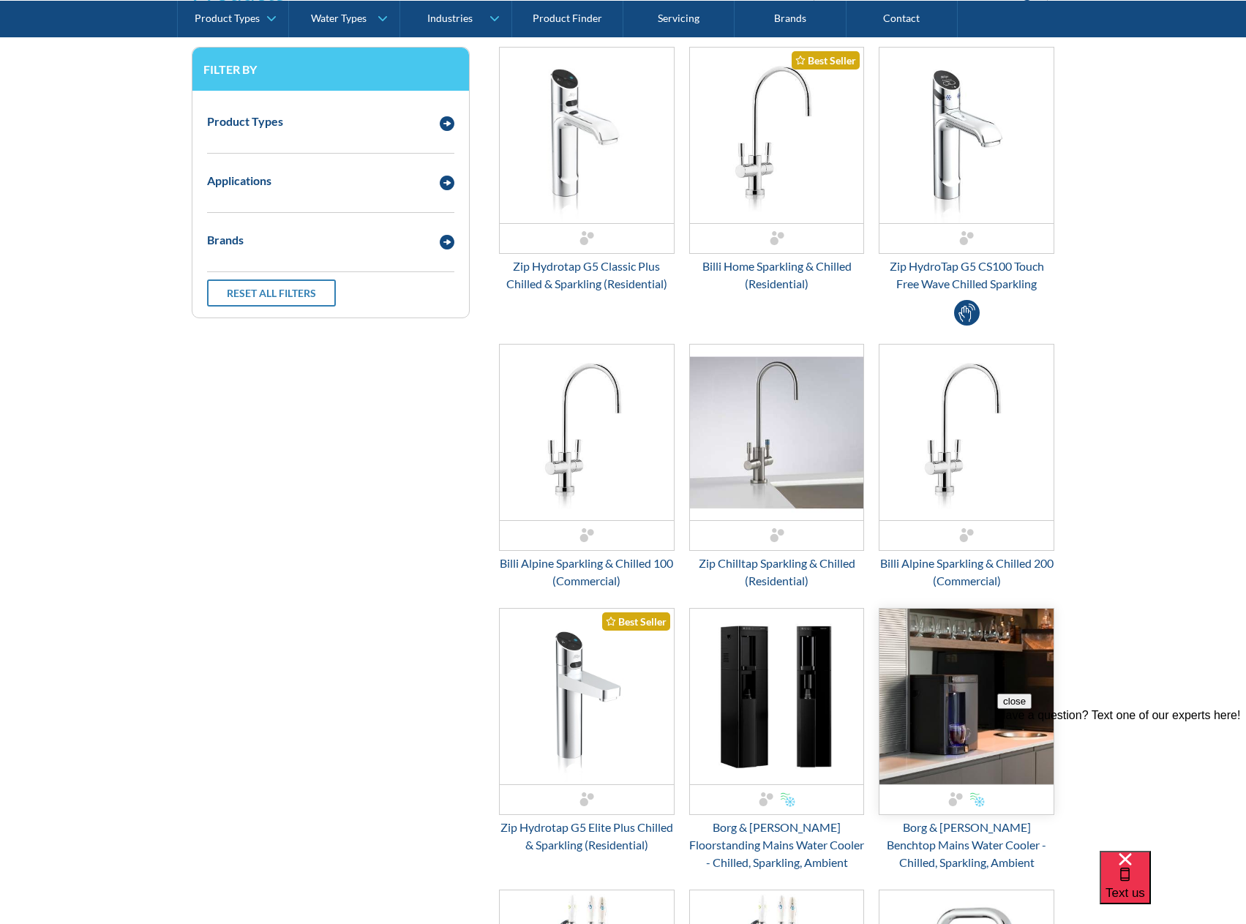
scroll to position [366, 0]
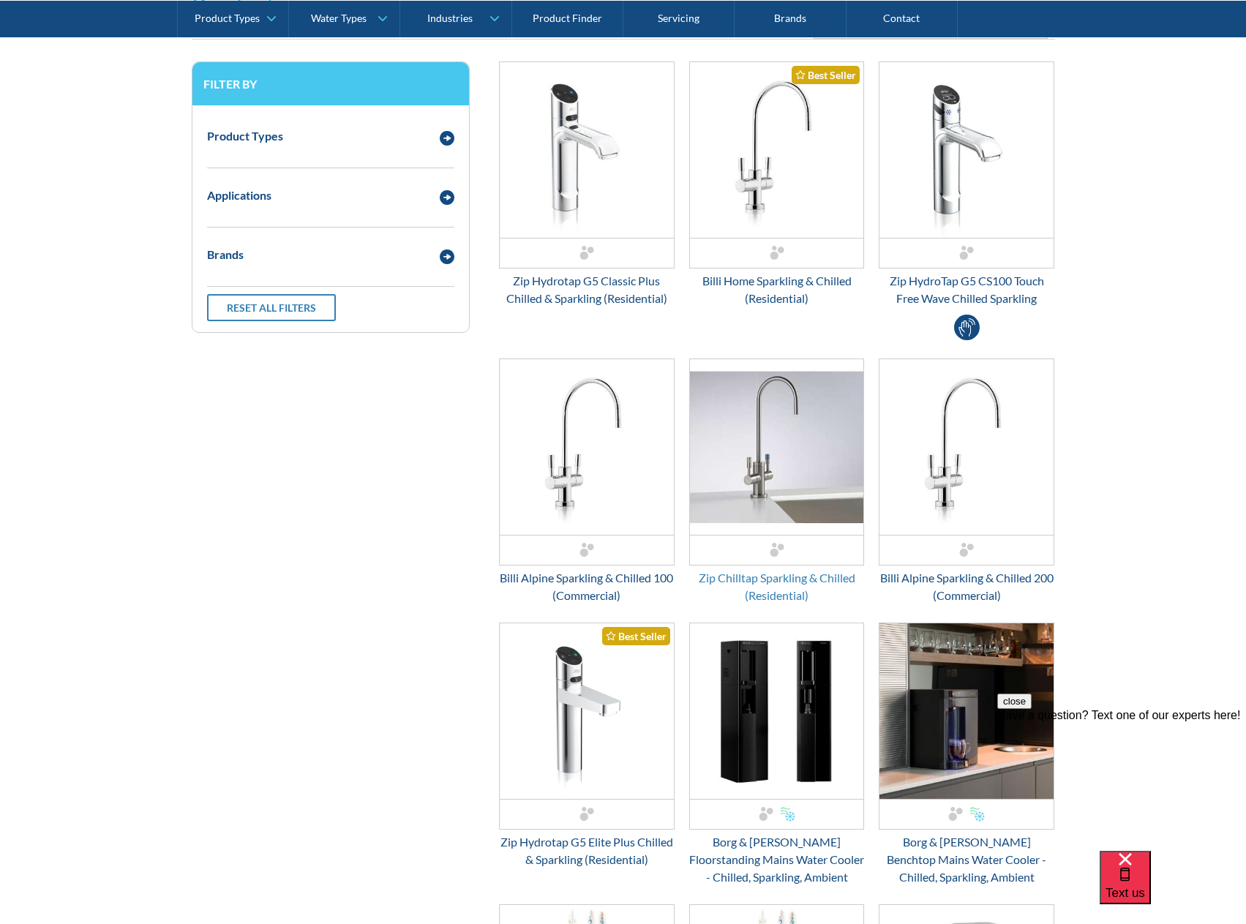
click at [811, 576] on div "Zip Chilltap Sparkling & Chilled (Residential)" at bounding box center [777, 586] width 176 height 35
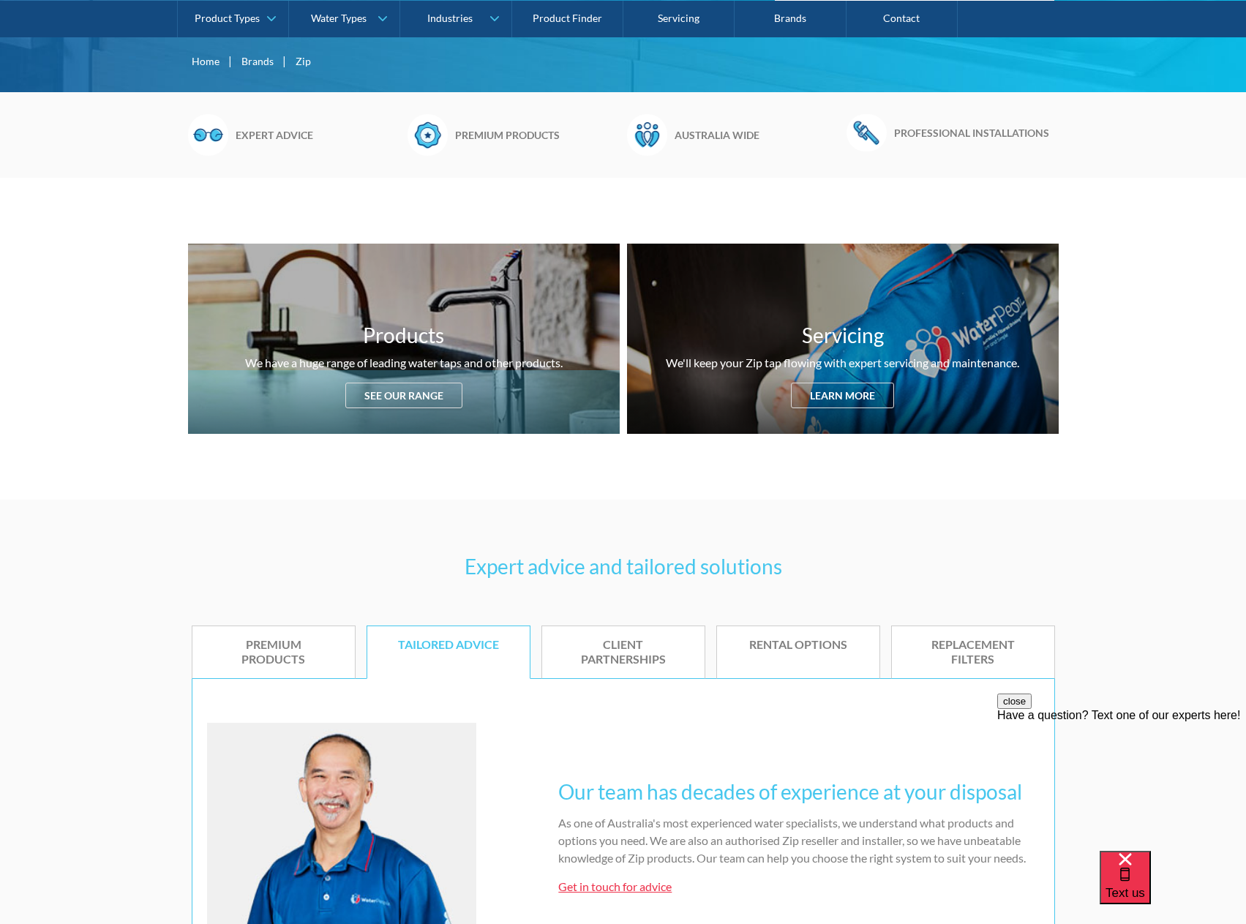
scroll to position [439, 0]
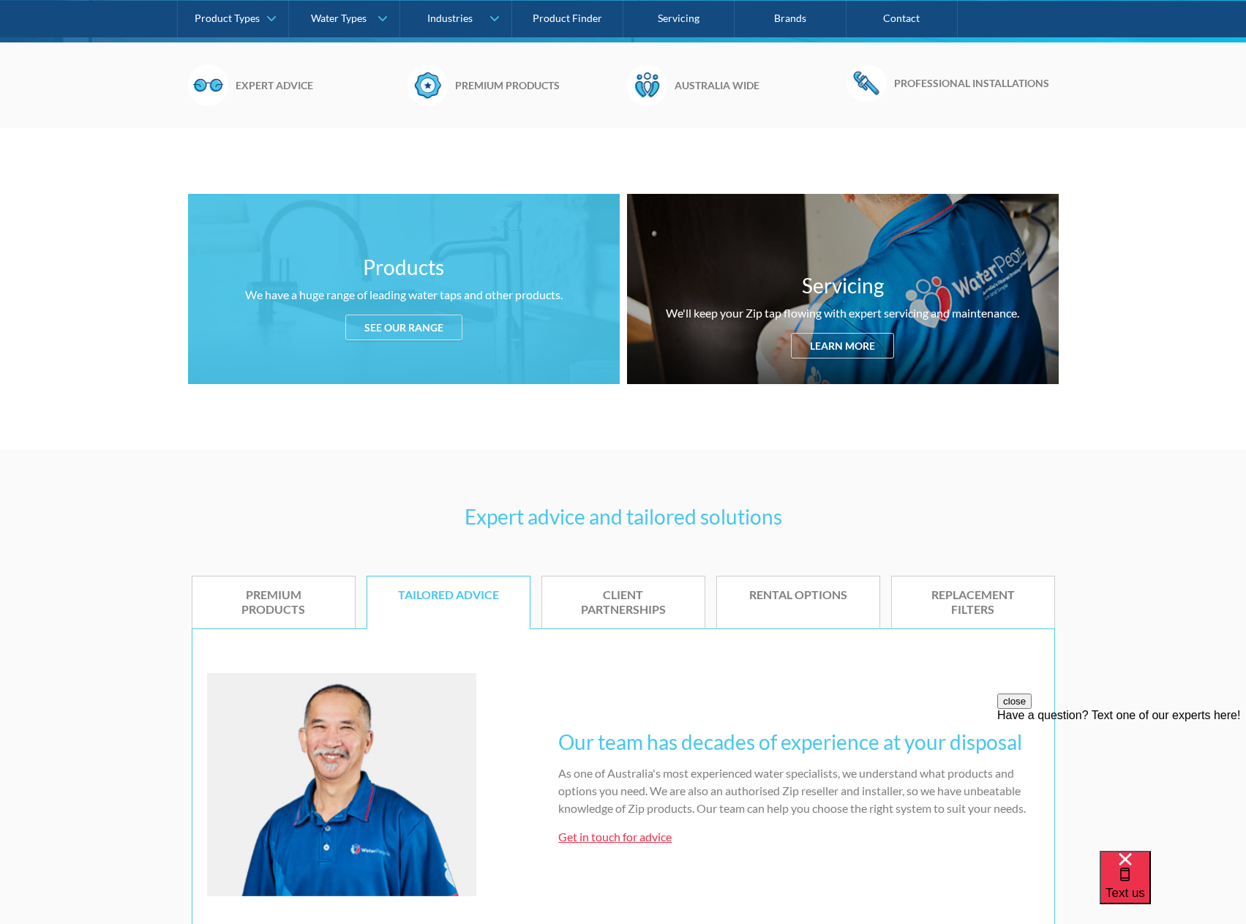
click at [420, 324] on div "See our range" at bounding box center [403, 328] width 117 height 26
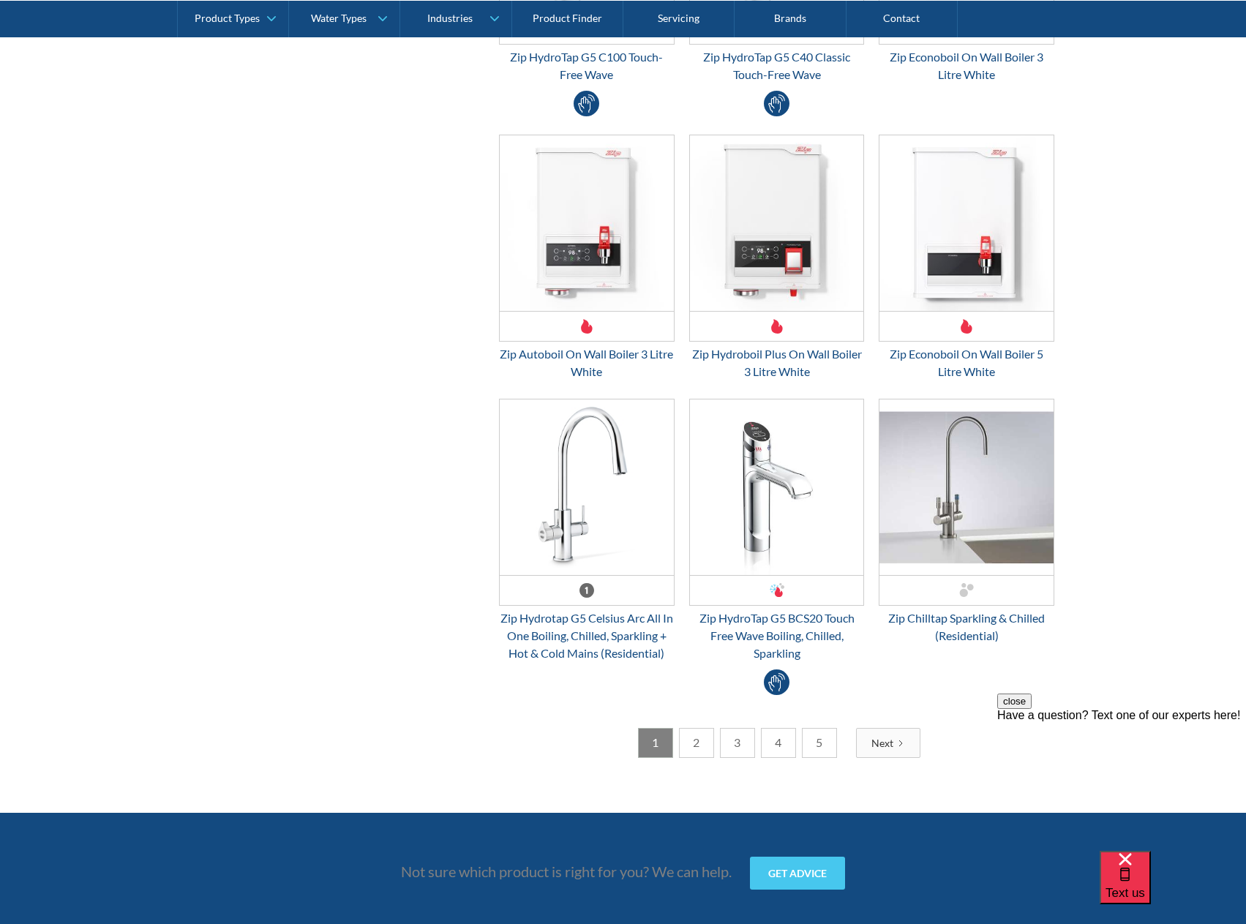
scroll to position [3692, 0]
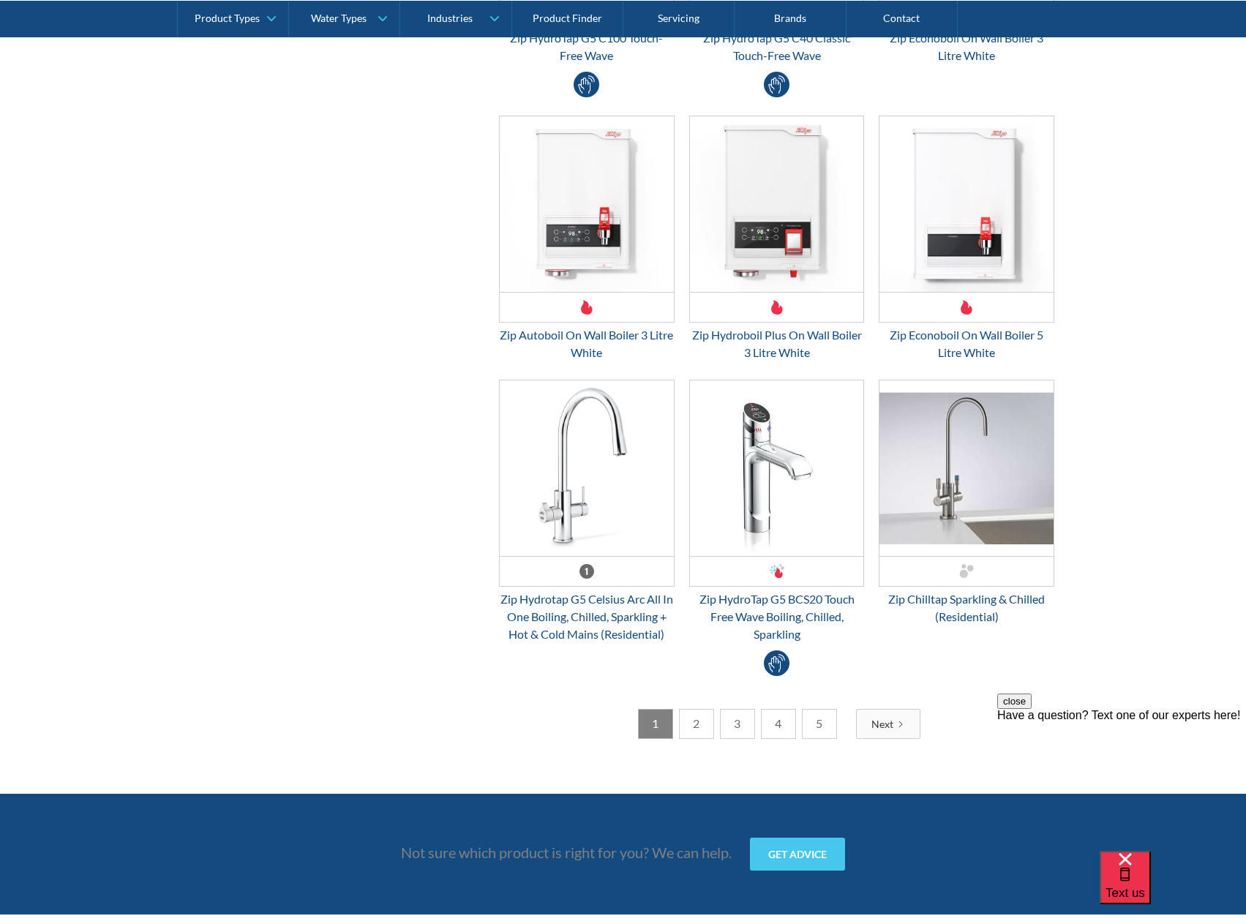
click at [893, 726] on div "Next" at bounding box center [882, 723] width 22 height 15
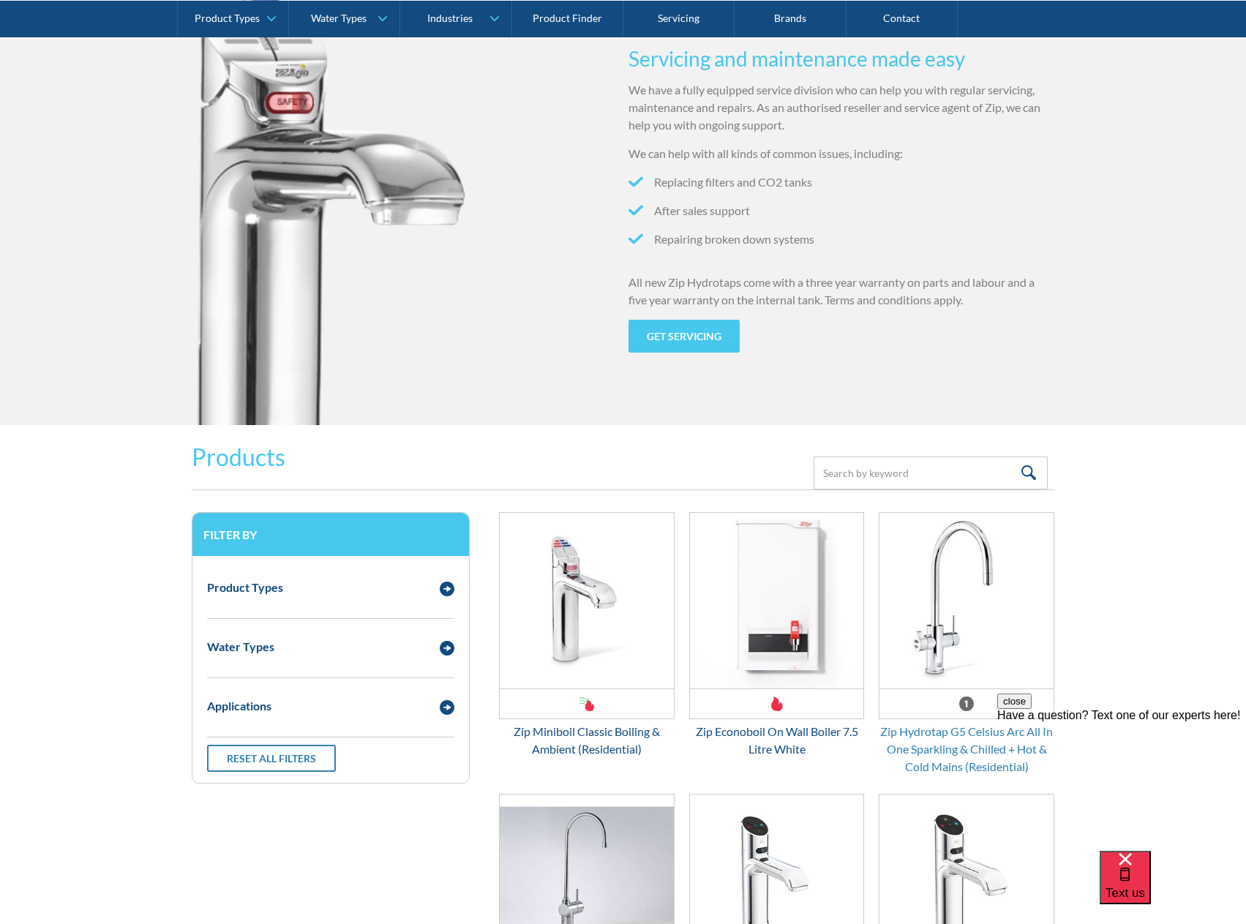
scroll to position [1498, 0]
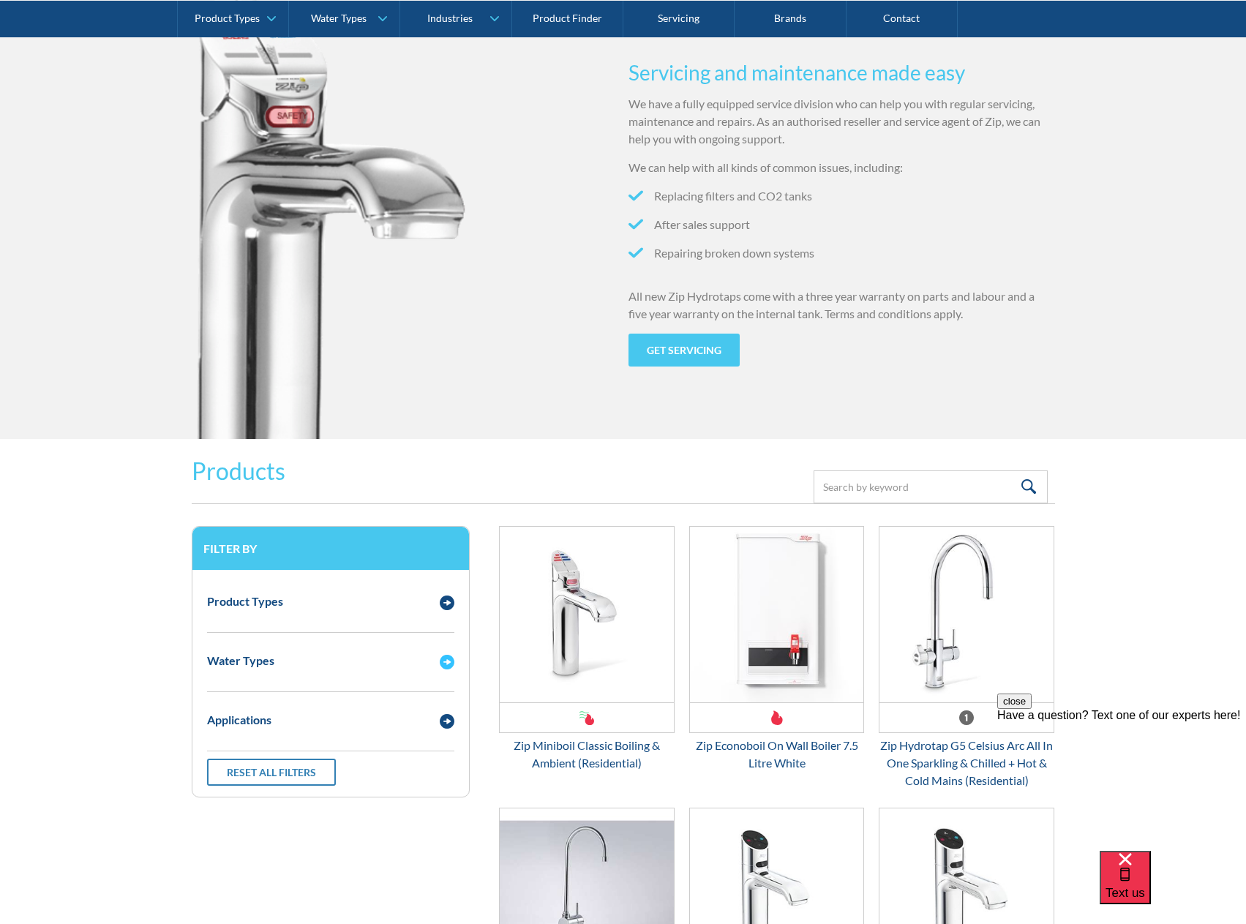
click at [446, 656] on img "Email Form 3" at bounding box center [447, 662] width 15 height 15
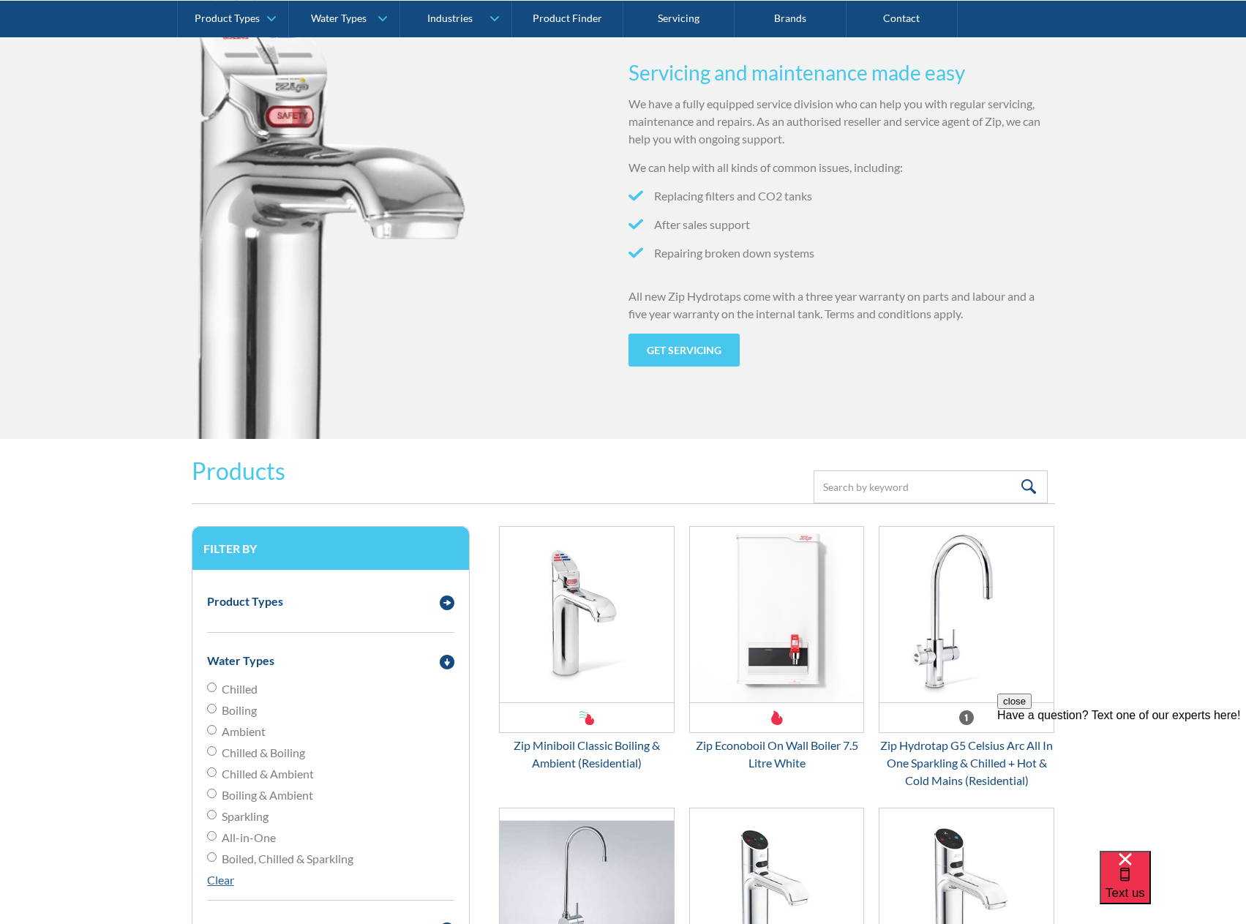
click at [207, 692] on input "Sparkling" at bounding box center [212, 688] width 10 height 10
radio input "true"
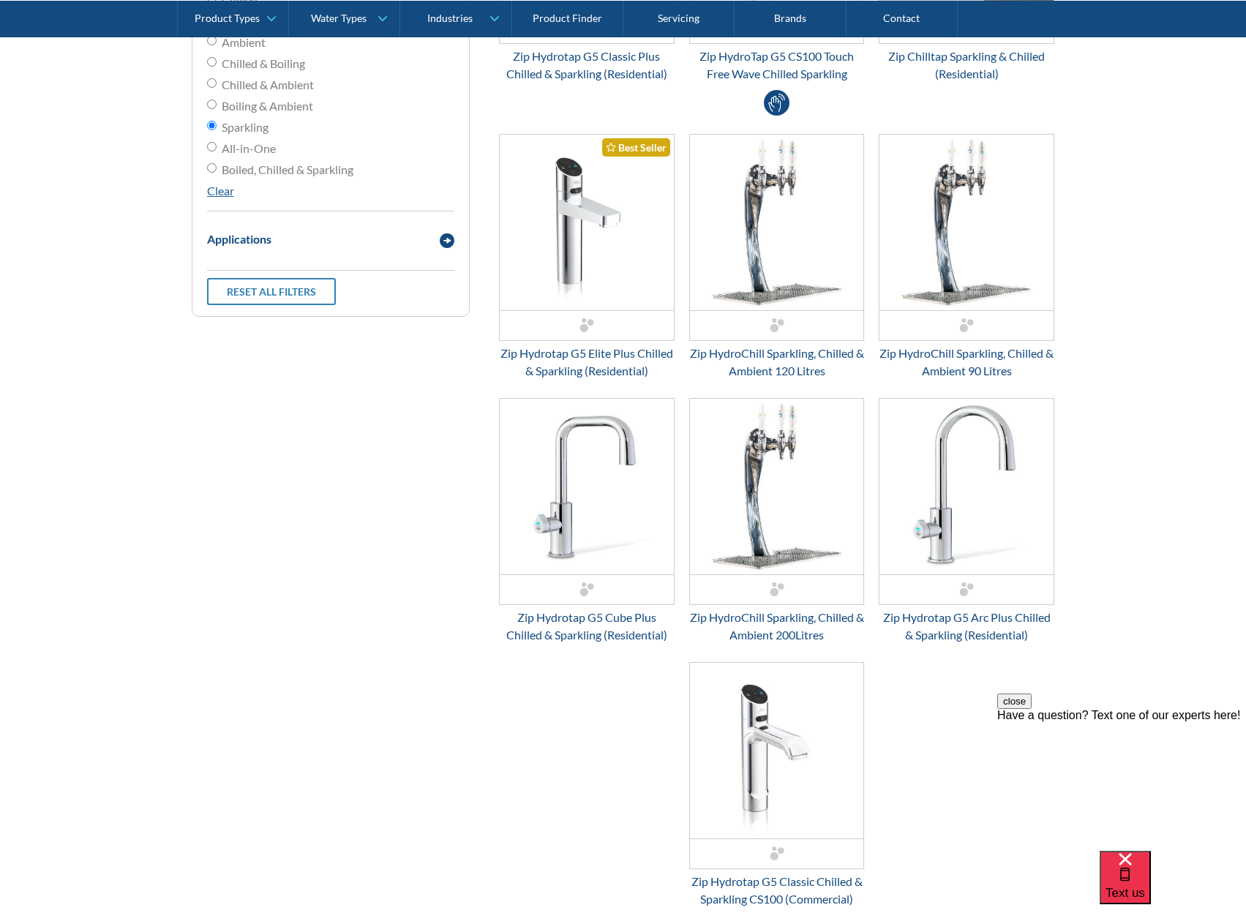
scroll to position [2156, 0]
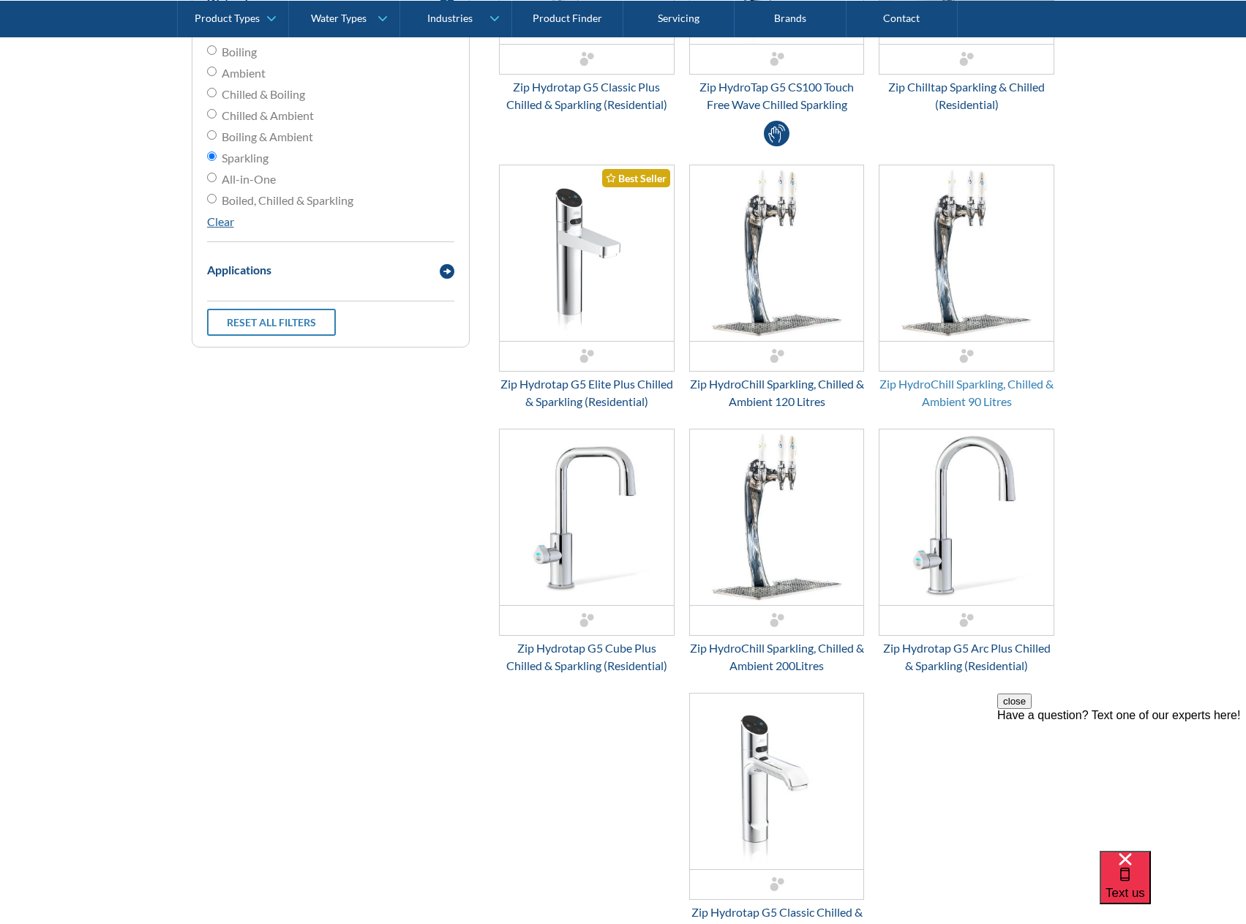
click at [1009, 389] on div "Zip HydroChill Sparkling, Chilled & Ambient 90 Litres" at bounding box center [967, 392] width 176 height 35
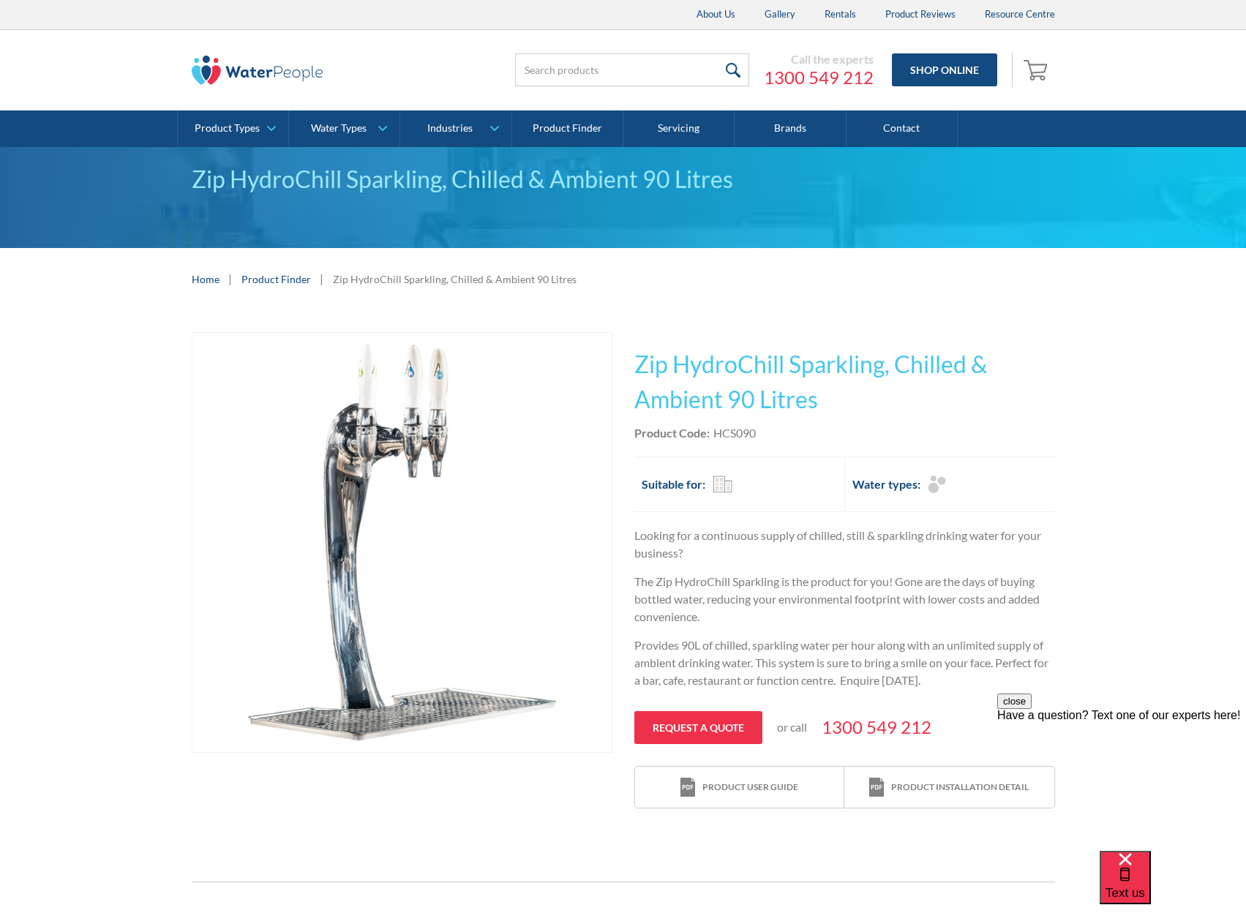
click at [432, 429] on img "open lightbox" at bounding box center [401, 542] width 419 height 419
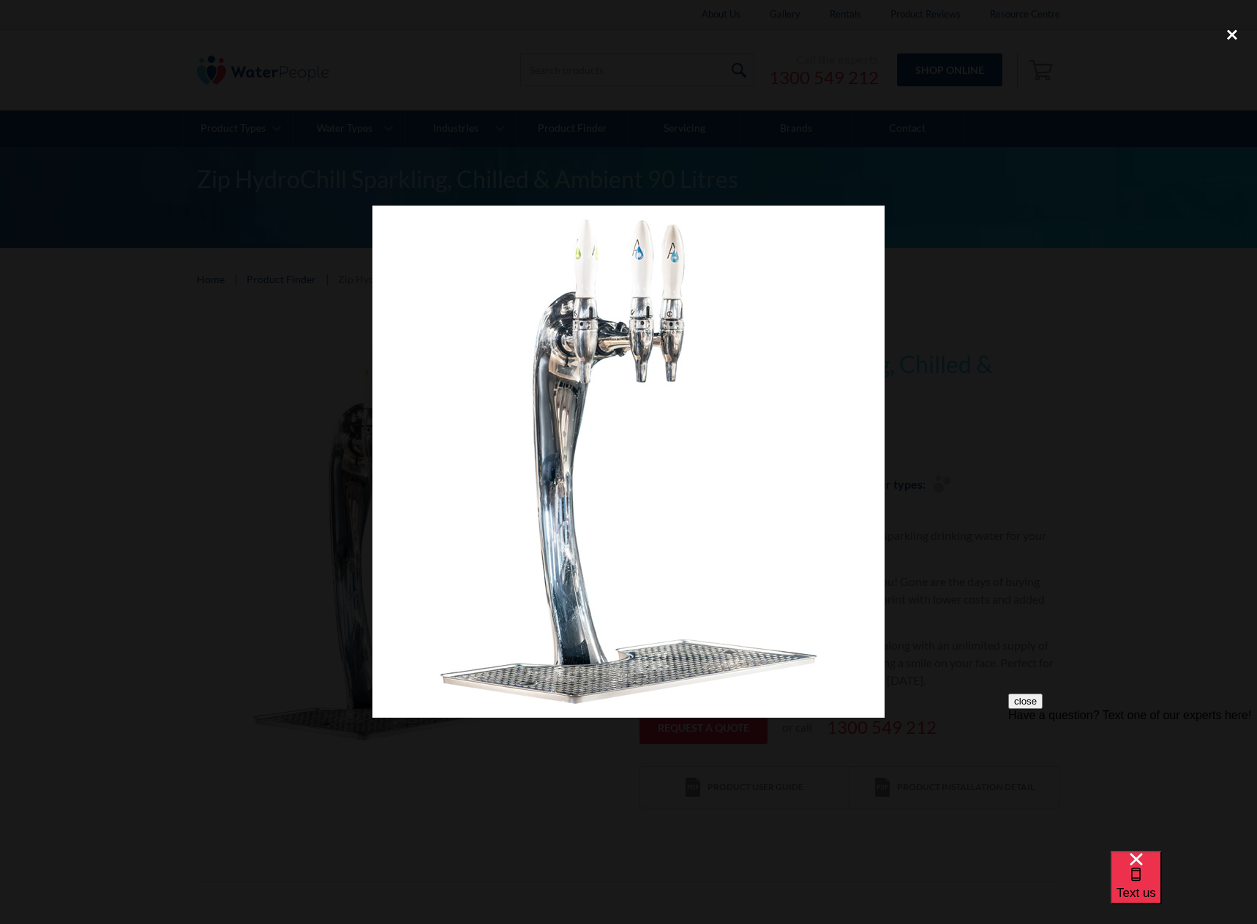
click at [1233, 27] on div "close lightbox" at bounding box center [1232, 34] width 50 height 32
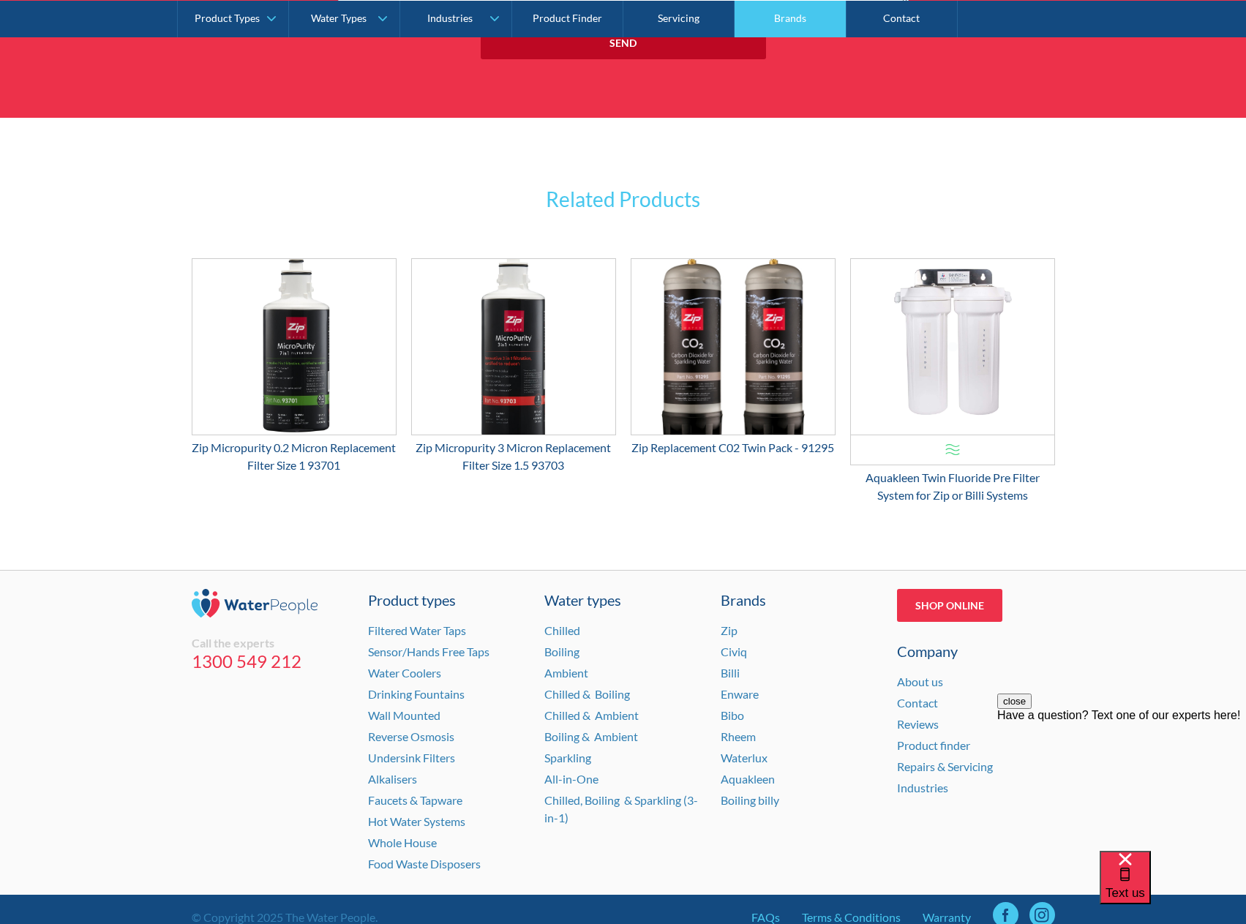
scroll to position [1937, 0]
